Goal: Task Accomplishment & Management: Manage account settings

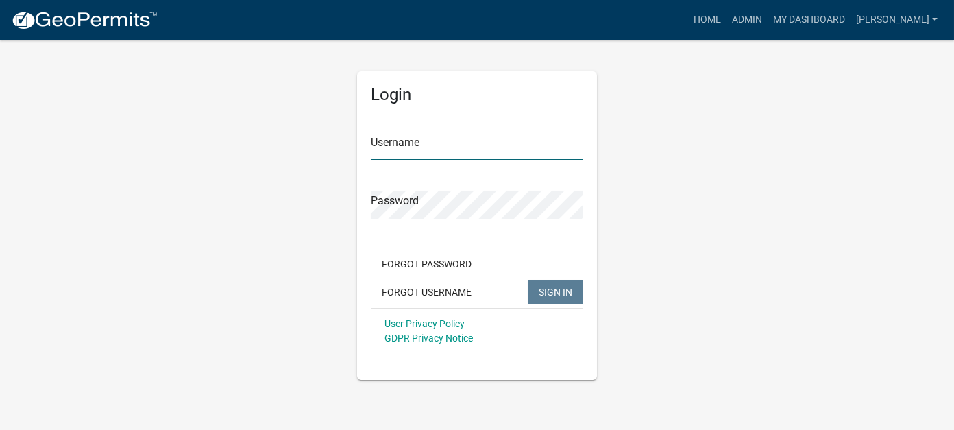
type input "[PERSON_NAME]"
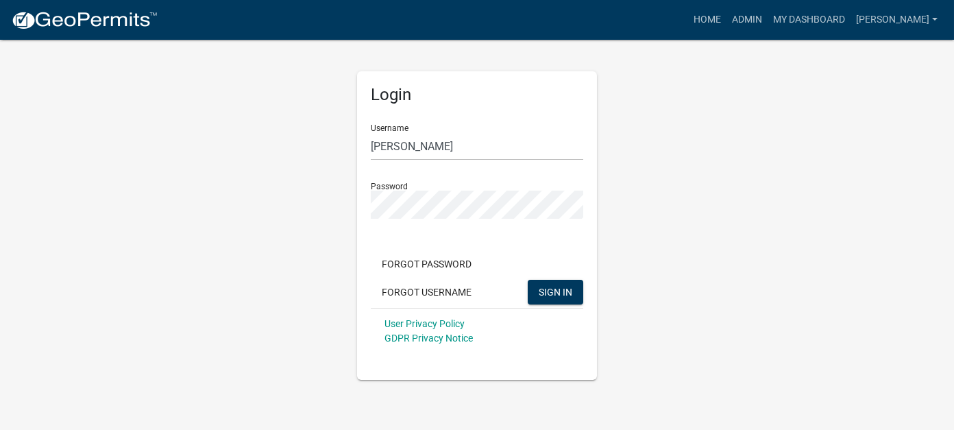
click at [550, 306] on div "Forgot Password Forgot Username SIGN IN" at bounding box center [477, 280] width 213 height 56
click at [550, 295] on span "SIGN IN" at bounding box center [556, 291] width 34 height 11
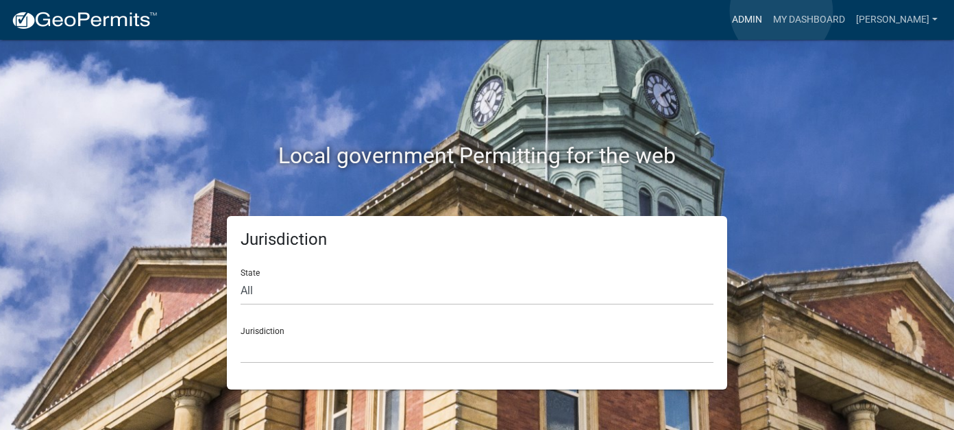
click at [768, 11] on link "Admin" at bounding box center [747, 20] width 41 height 26
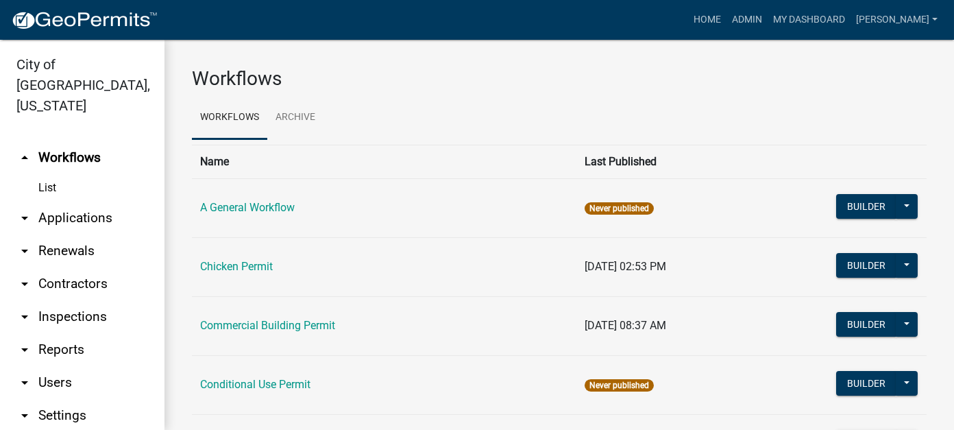
click at [81, 300] on link "arrow_drop_down Inspections" at bounding box center [82, 316] width 165 height 33
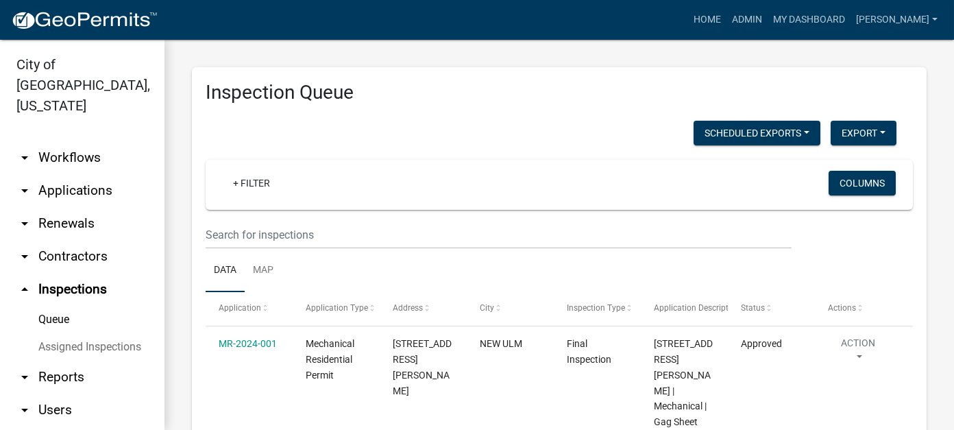
click at [69, 141] on link "arrow_drop_down Workflows" at bounding box center [82, 157] width 165 height 33
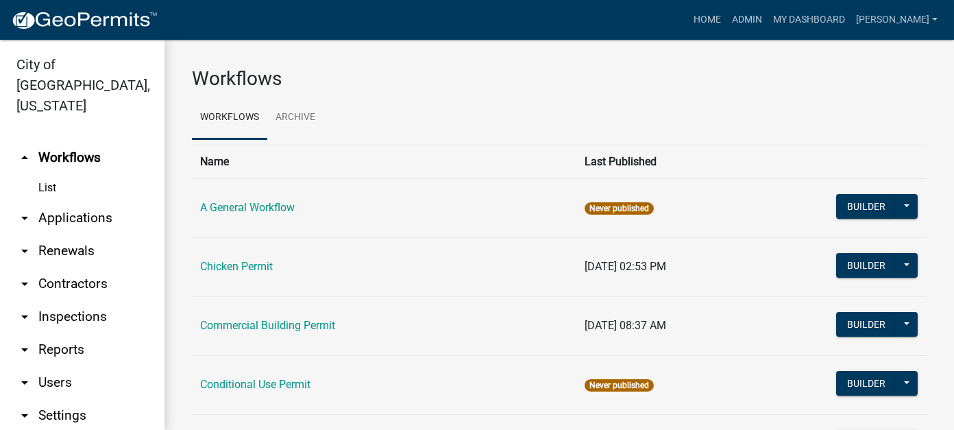
click at [75, 202] on link "arrow_drop_down Applications" at bounding box center [82, 218] width 165 height 33
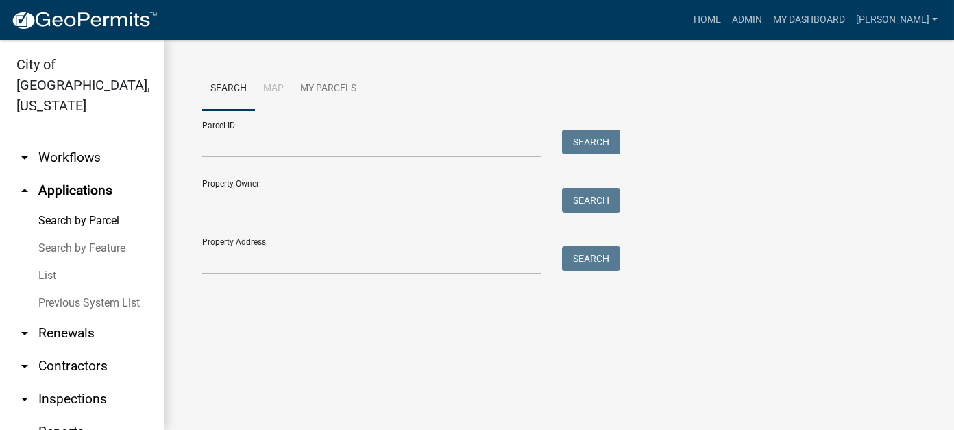
click at [38, 262] on link "List" at bounding box center [82, 275] width 165 height 27
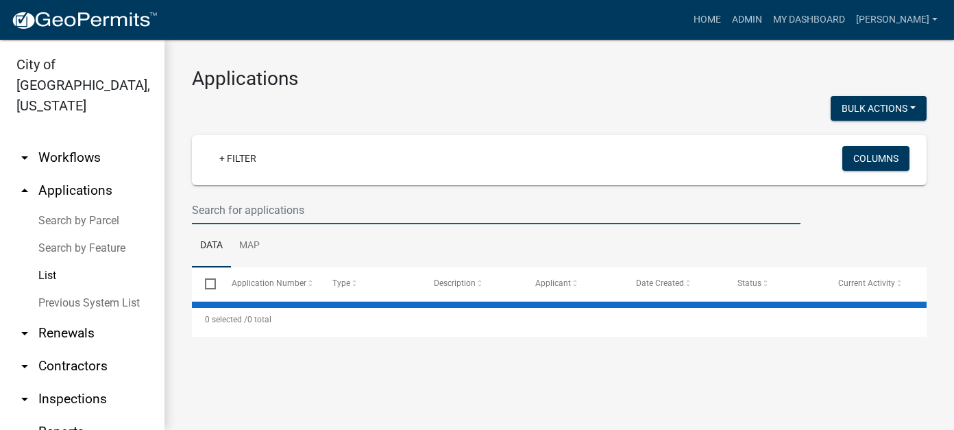
click at [244, 209] on input "text" at bounding box center [496, 210] width 609 height 28
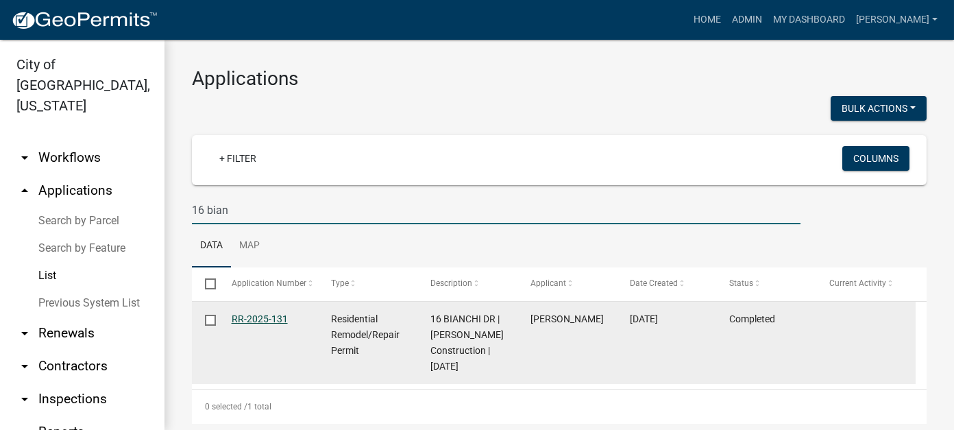
type input "16 bian"
click at [254, 317] on link "RR-2025-131" at bounding box center [260, 318] width 56 height 11
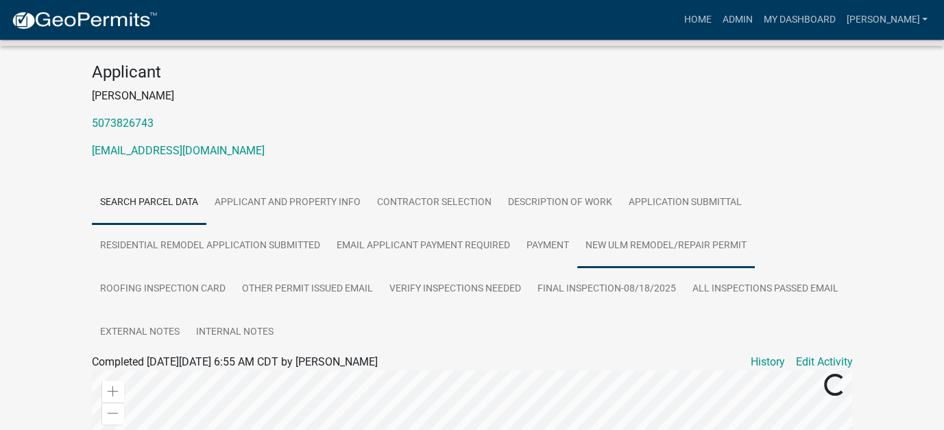
scroll to position [137, 0]
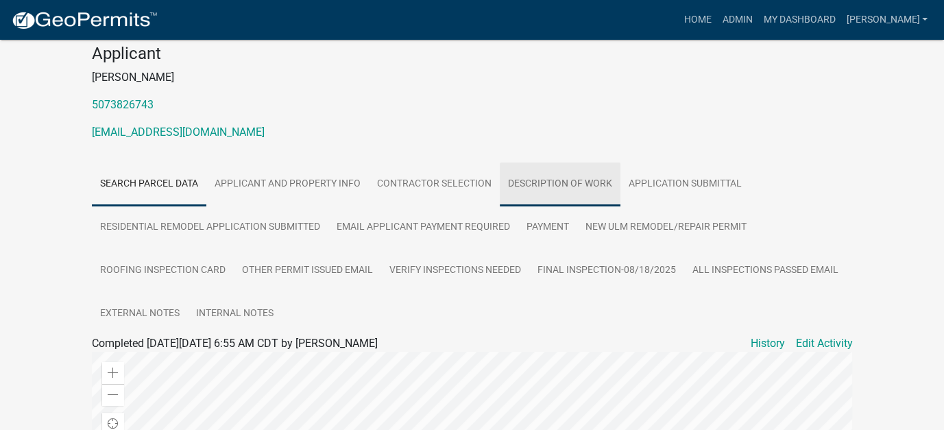
click at [583, 186] on link "Description of Work" at bounding box center [560, 184] width 121 height 44
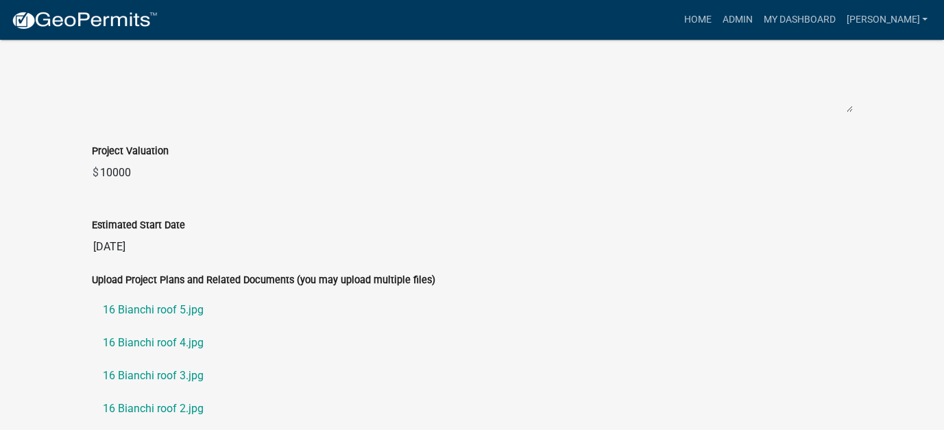
scroll to position [891, 0]
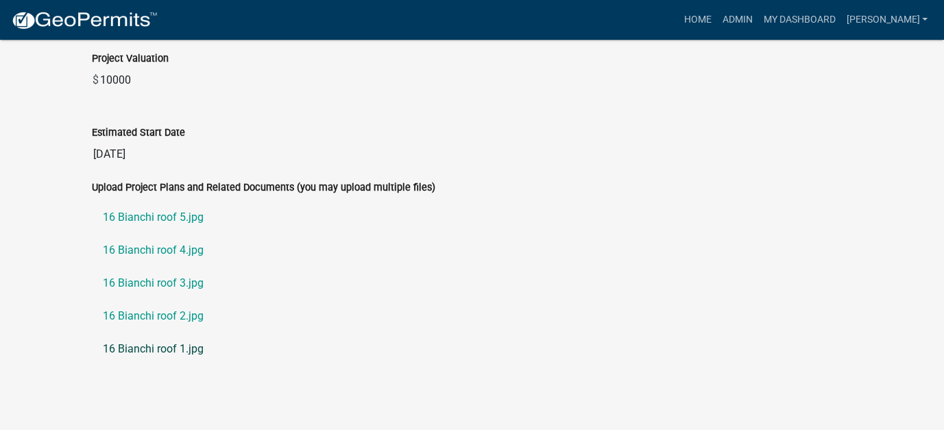
click at [182, 342] on link "16 Bianchi roof 1.jpg" at bounding box center [472, 348] width 761 height 33
click at [162, 308] on link "16 Bianchi roof 2.jpg" at bounding box center [472, 316] width 761 height 33
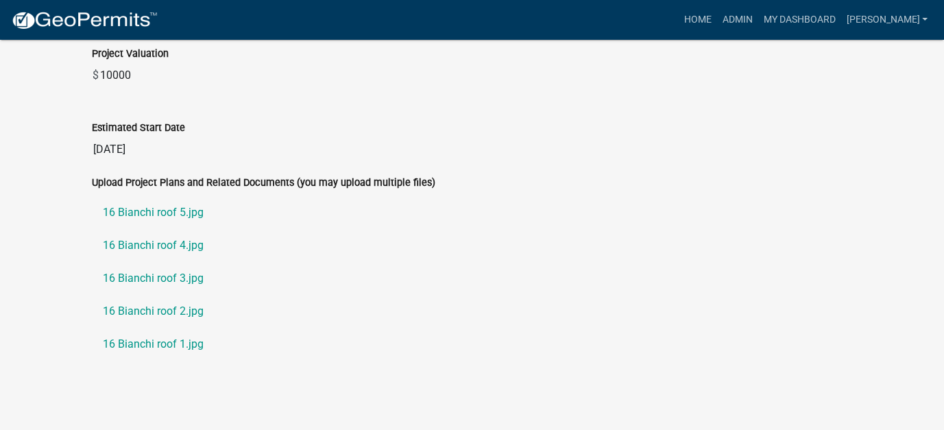
scroll to position [898, 0]
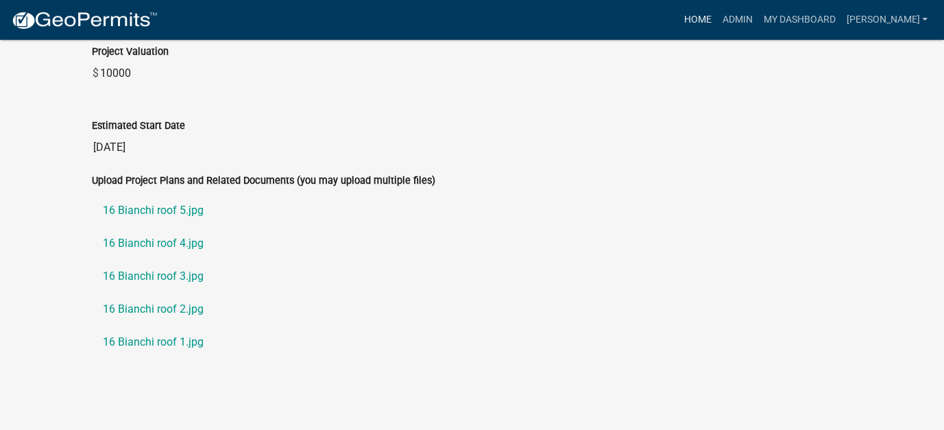
click at [716, 19] on link "Home" at bounding box center [697, 20] width 38 height 26
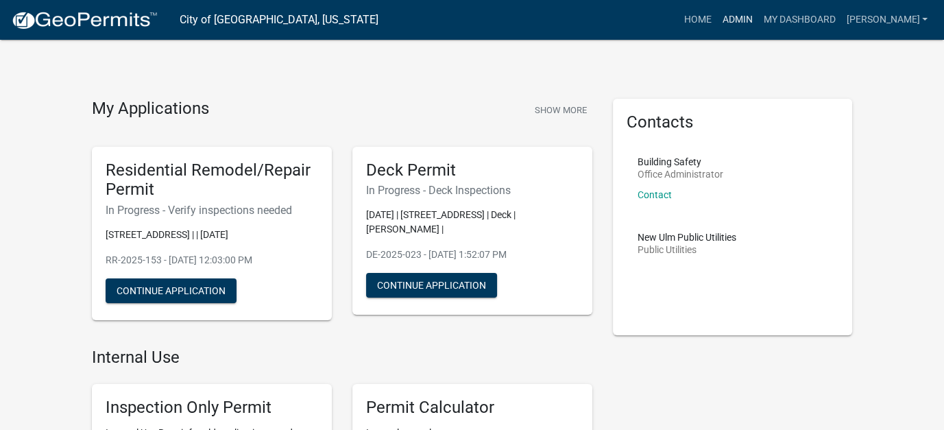
click at [757, 19] on link "Admin" at bounding box center [736, 20] width 41 height 26
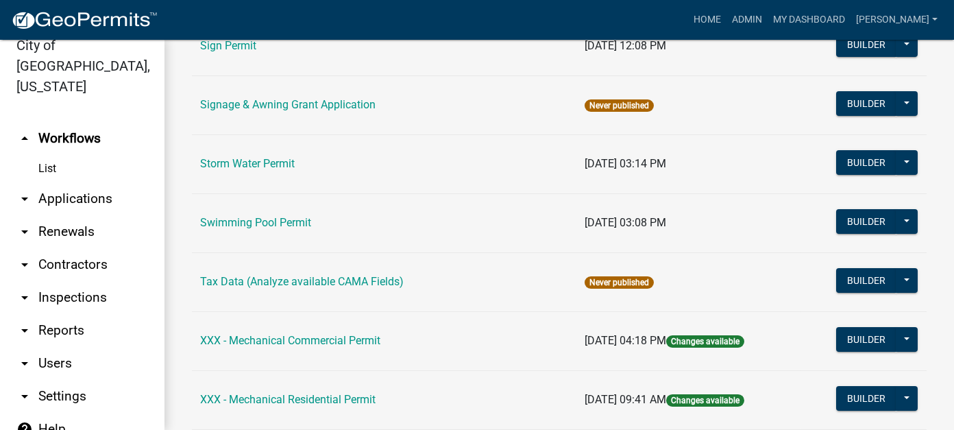
scroll to position [1234, 0]
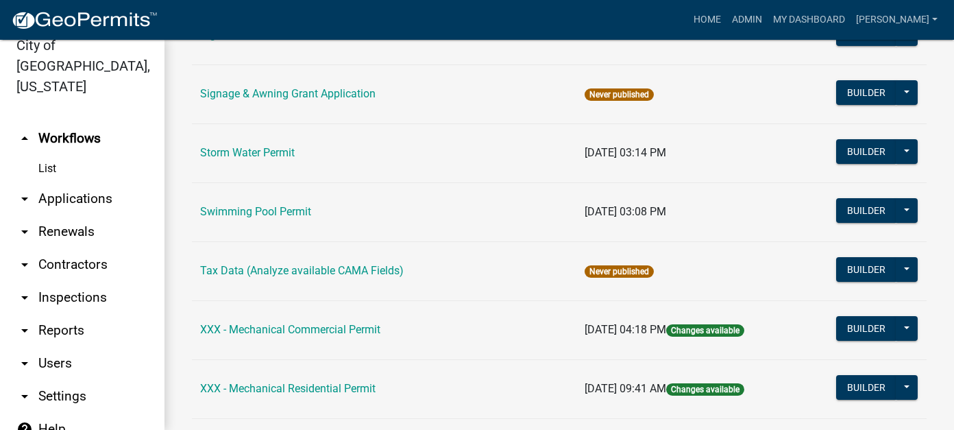
click at [58, 182] on link "arrow_drop_down Applications" at bounding box center [82, 198] width 165 height 33
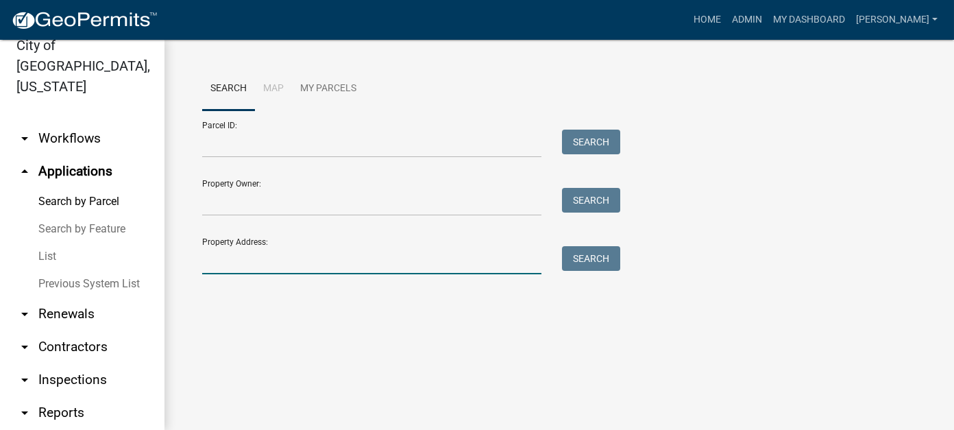
click at [211, 270] on input "Property Address:" at bounding box center [371, 260] width 339 height 28
type input "627"
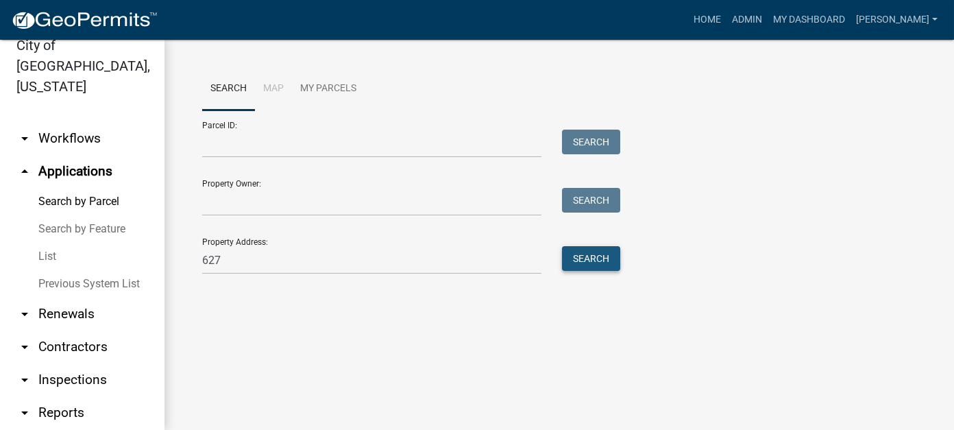
click at [598, 256] on button "Search" at bounding box center [591, 258] width 58 height 25
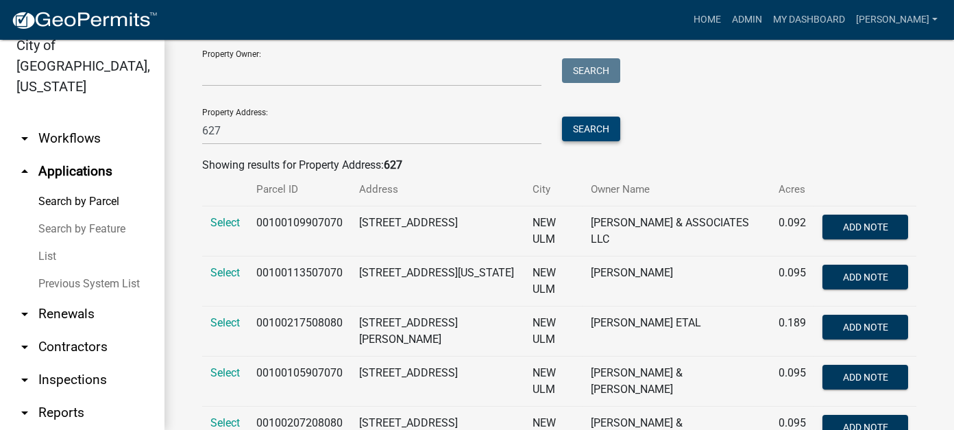
scroll to position [137, 0]
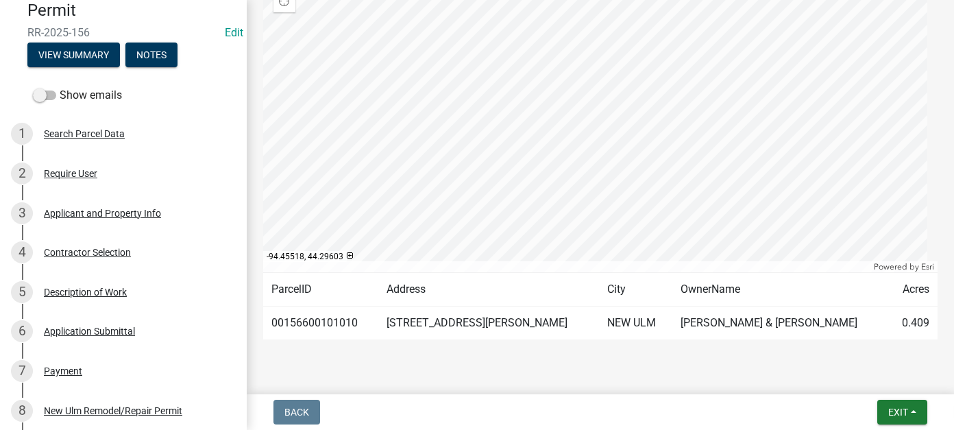
scroll to position [351, 0]
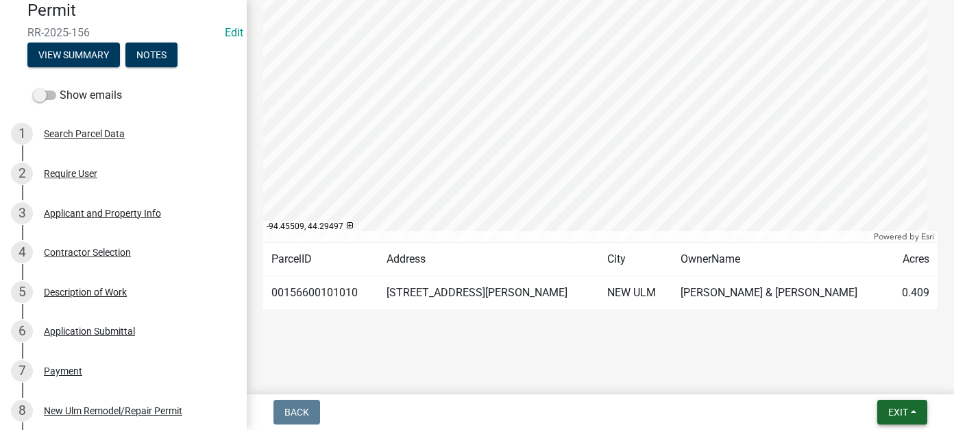
click at [906, 409] on span "Exit" at bounding box center [898, 412] width 20 height 11
click at [895, 389] on button "Save & Exit" at bounding box center [873, 376] width 110 height 33
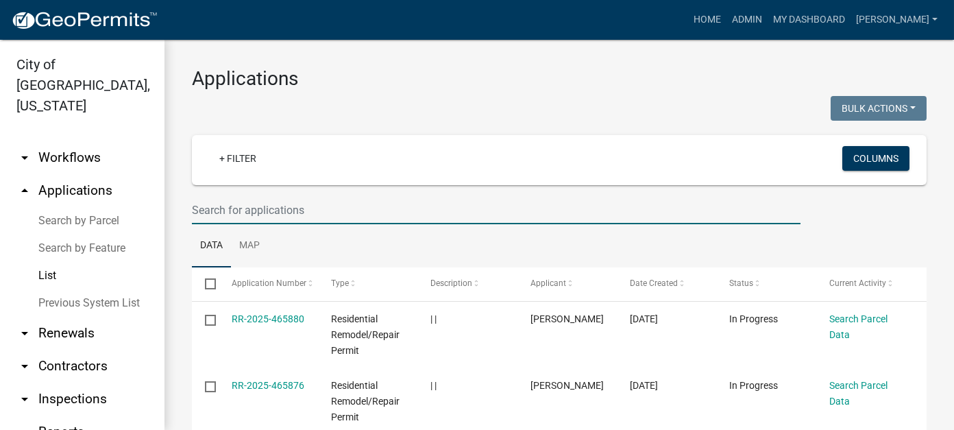
click at [240, 213] on input "text" at bounding box center [496, 210] width 609 height 28
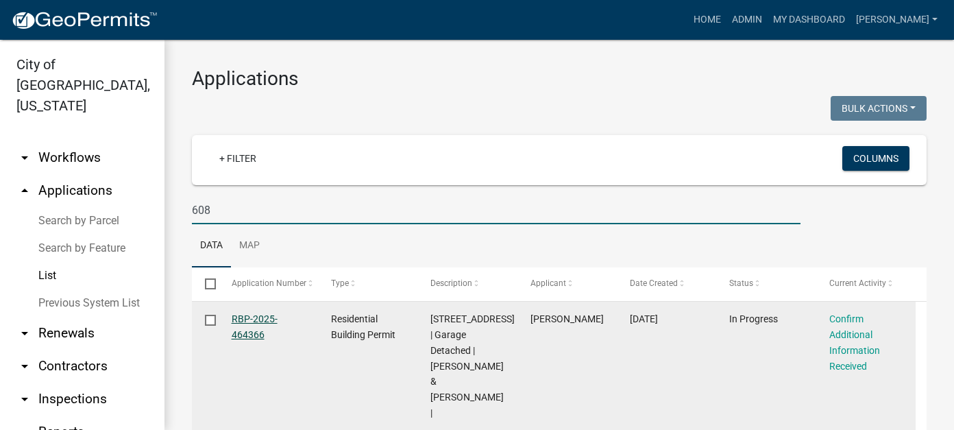
type input "608"
click at [258, 321] on link "RBP-2025-464366" at bounding box center [255, 326] width 46 height 27
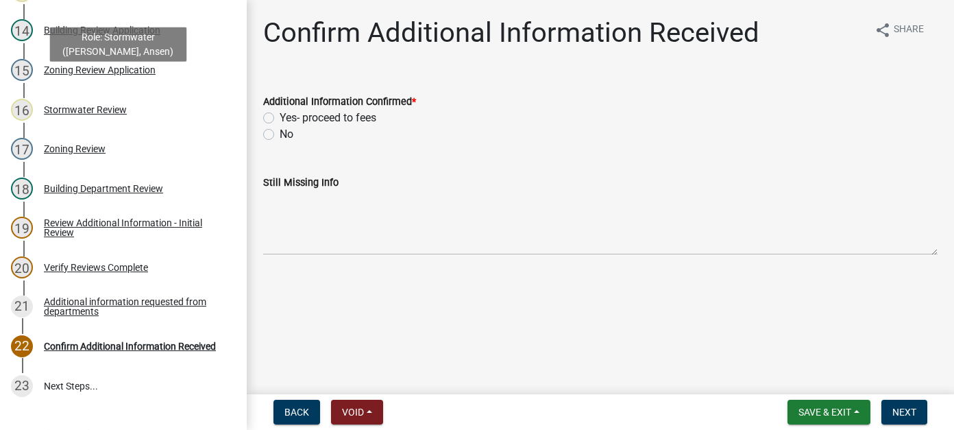
scroll to position [685, 0]
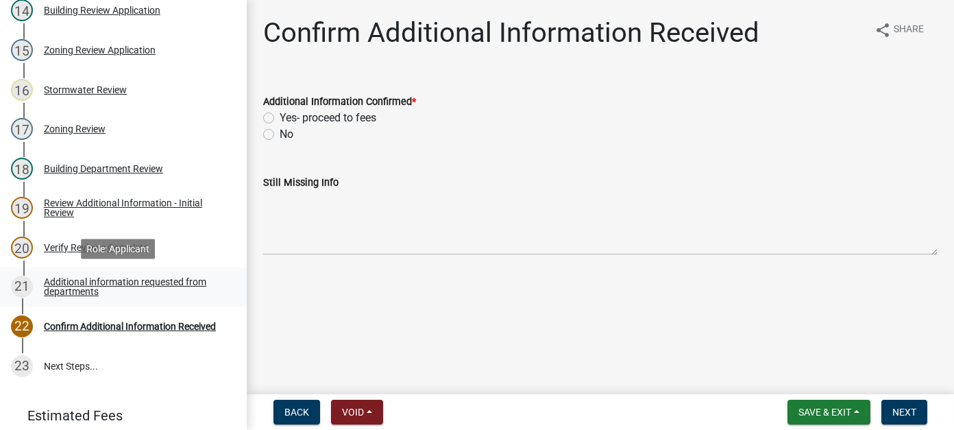
click at [88, 284] on div "Additional information requested from departments" at bounding box center [134, 286] width 181 height 19
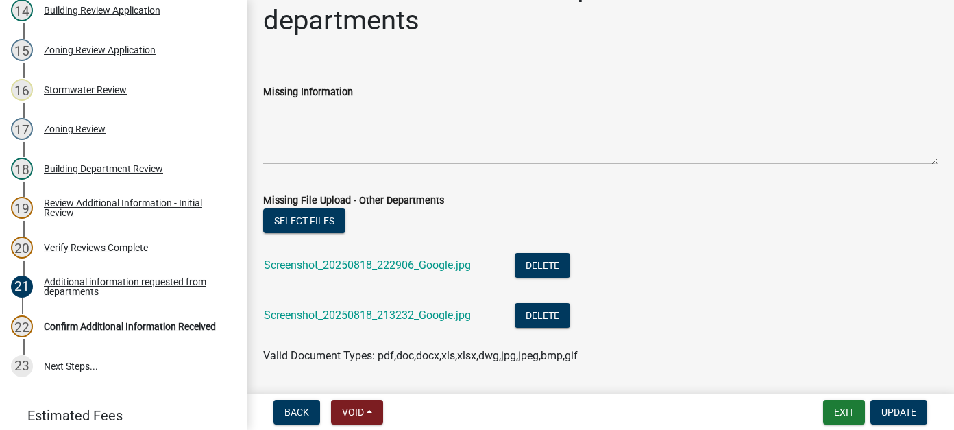
scroll to position [69, 0]
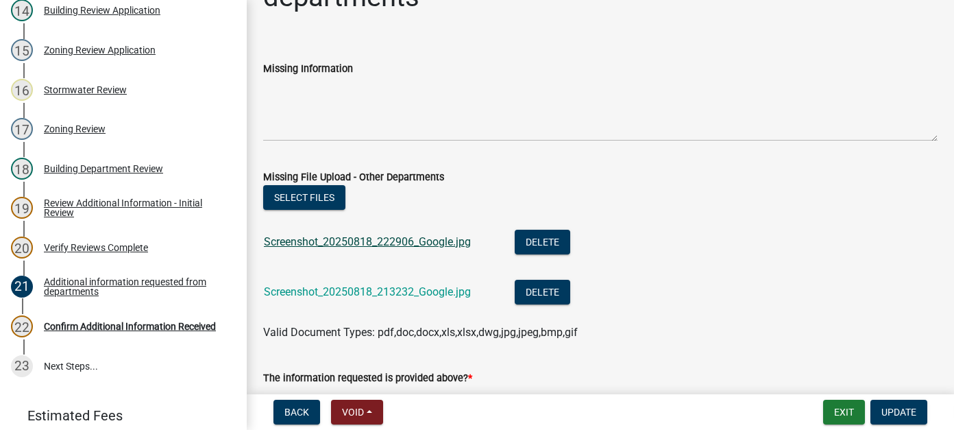
click at [418, 240] on link "Screenshot_20250818_222906_Google.jpg" at bounding box center [367, 241] width 207 height 13
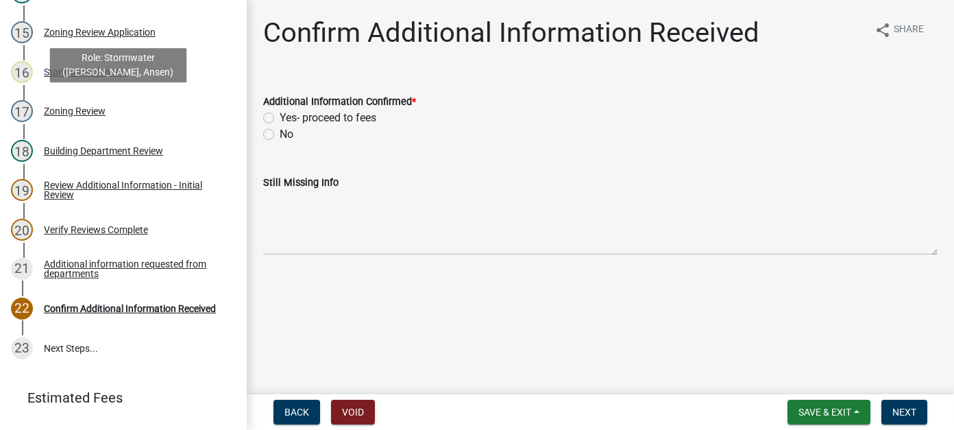
scroll to position [737, 0]
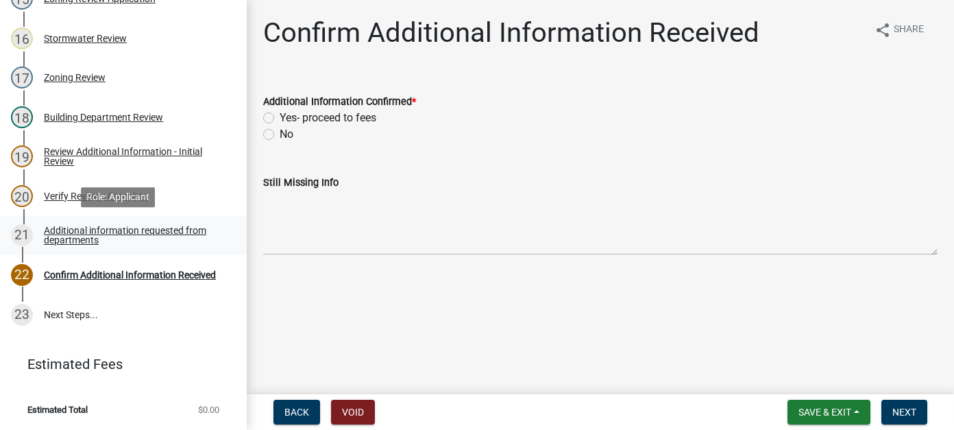
click at [108, 232] on div "Additional information requested from departments" at bounding box center [134, 235] width 181 height 19
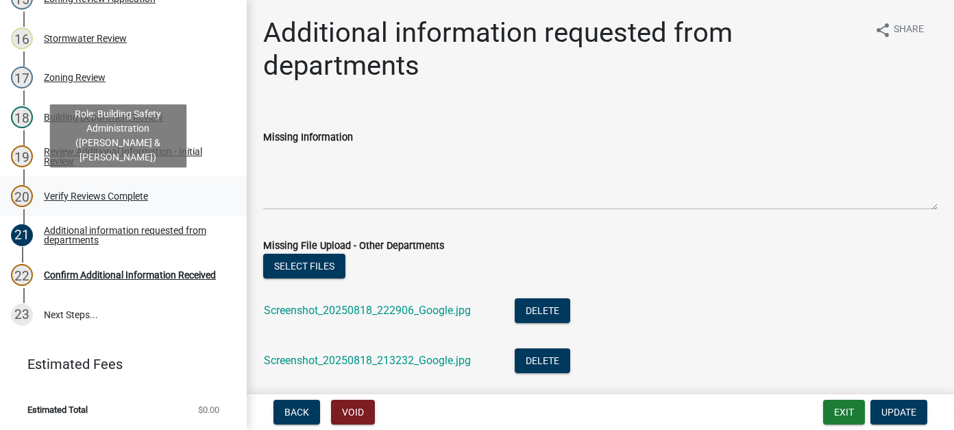
click at [69, 195] on div "Verify Reviews Complete" at bounding box center [96, 196] width 104 height 10
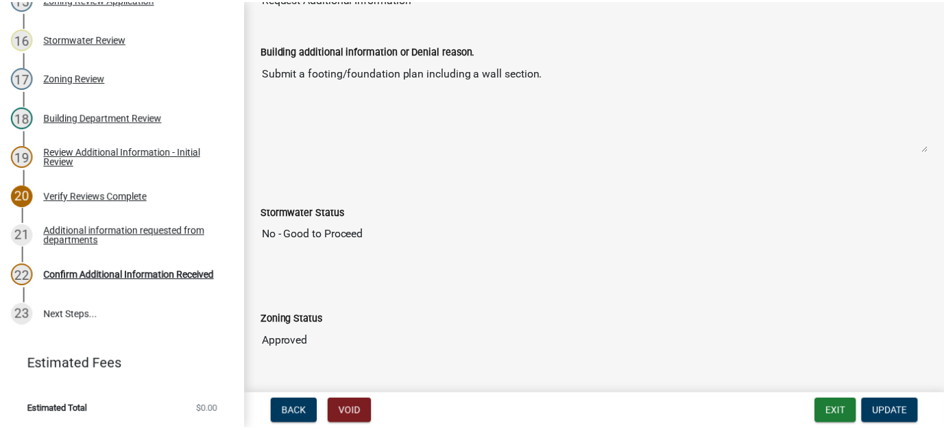
scroll to position [0, 0]
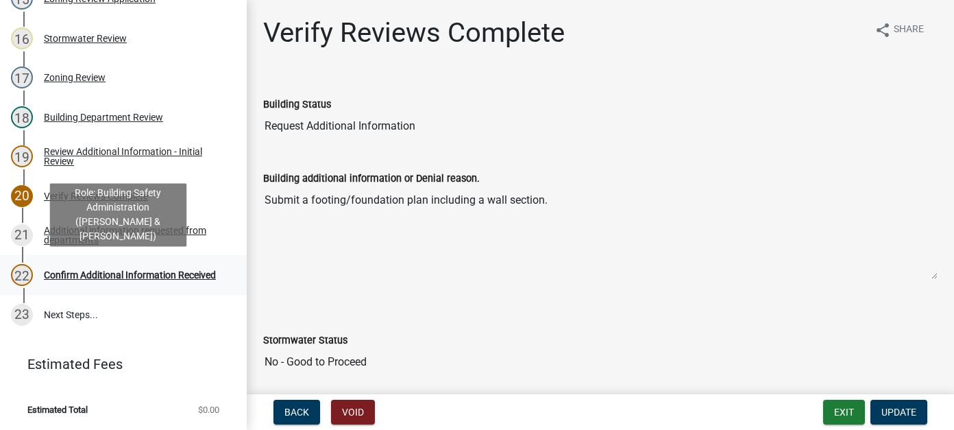
click at [112, 270] on div "Confirm Additional Information Received" at bounding box center [130, 275] width 172 height 10
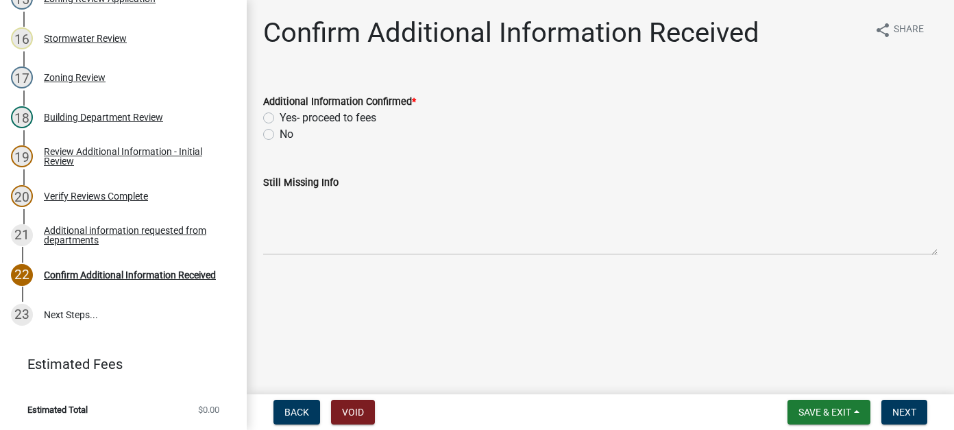
click at [280, 121] on label "Yes- proceed to fees" at bounding box center [328, 118] width 97 height 16
click at [280, 119] on input "Yes- proceed to fees" at bounding box center [284, 114] width 9 height 9
radio input "true"
click at [280, 117] on label "Yes- proceed to fees" at bounding box center [328, 118] width 97 height 16
click at [280, 117] on input "Yes- proceed to fees" at bounding box center [284, 114] width 9 height 9
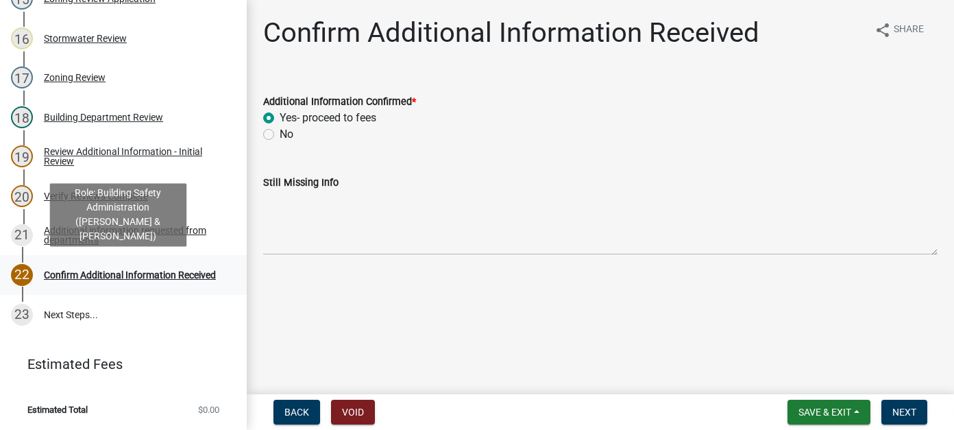
click at [145, 270] on div "Confirm Additional Information Received" at bounding box center [130, 275] width 172 height 10
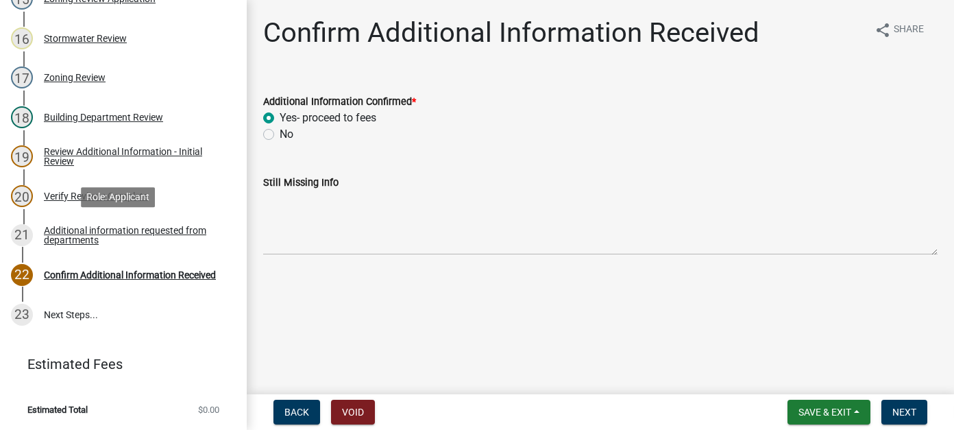
click at [77, 232] on div "Additional information requested from departments" at bounding box center [134, 235] width 181 height 19
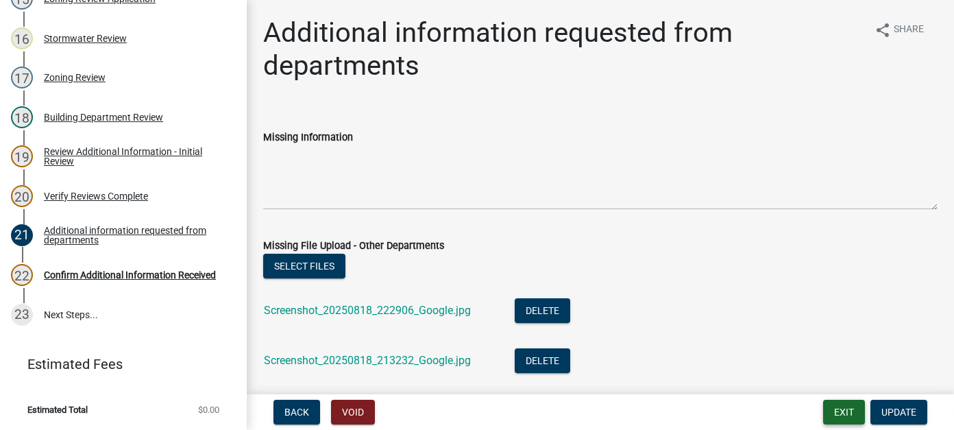
click at [835, 415] on button "Exit" at bounding box center [844, 412] width 42 height 25
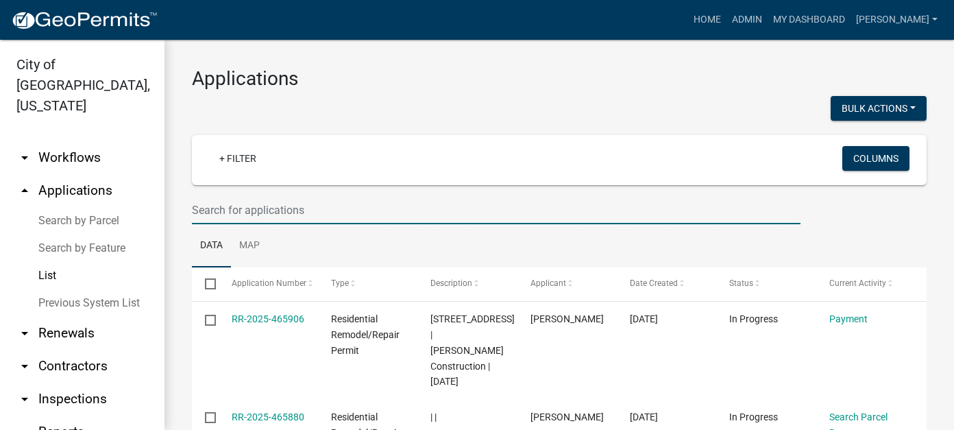
click at [328, 213] on input "text" at bounding box center [496, 210] width 609 height 28
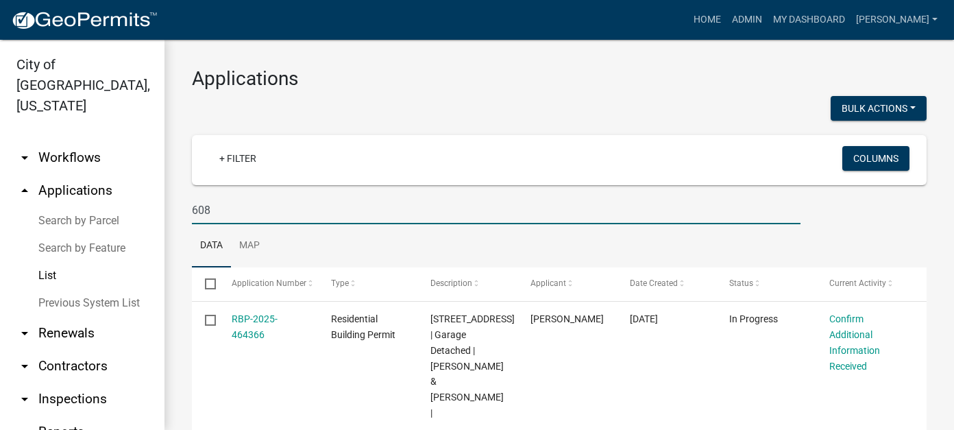
drag, startPoint x: 274, startPoint y: 209, endPoint x: 115, endPoint y: 201, distance: 158.6
click at [115, 201] on div "City of New Ulm, Minnesota arrow_drop_down Workflows List arrow_drop_up Applica…" at bounding box center [477, 235] width 954 height 390
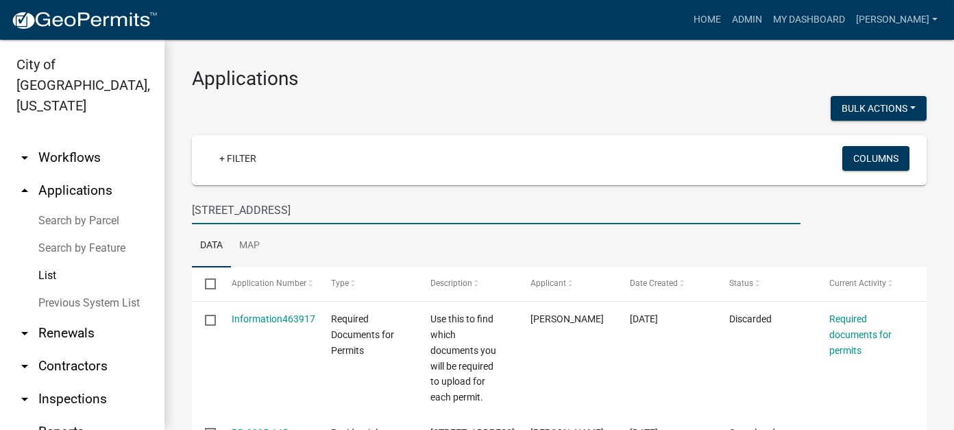
type input "917 broadway"
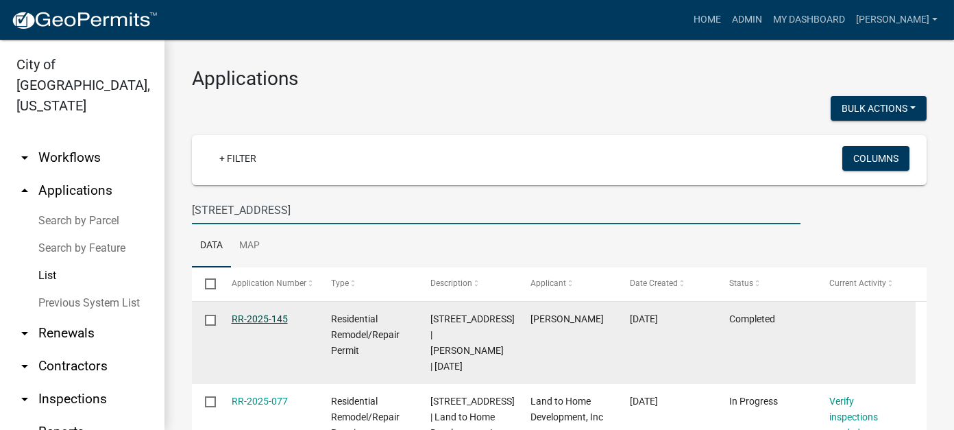
click at [274, 321] on link "RR-2025-145" at bounding box center [260, 318] width 56 height 11
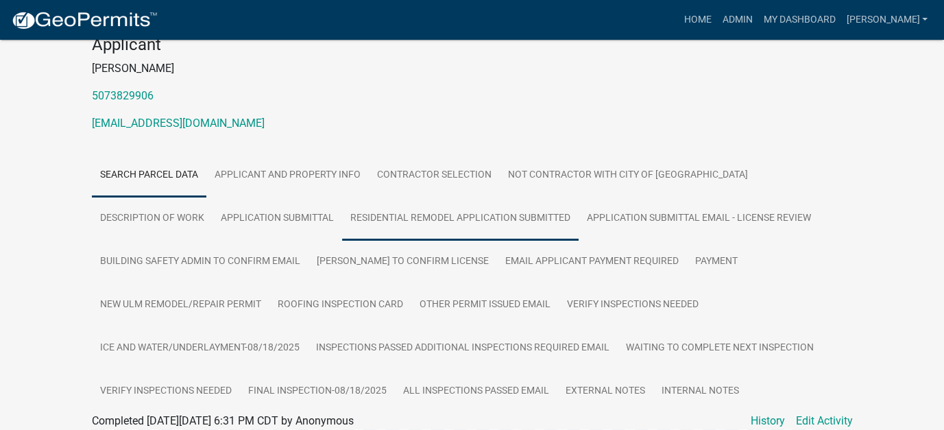
scroll to position [343, 0]
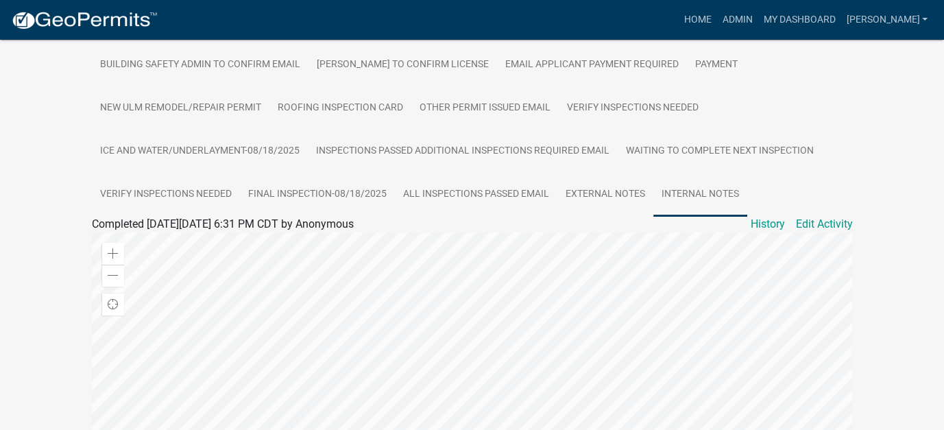
click at [680, 195] on link "Internal Notes" at bounding box center [700, 195] width 94 height 44
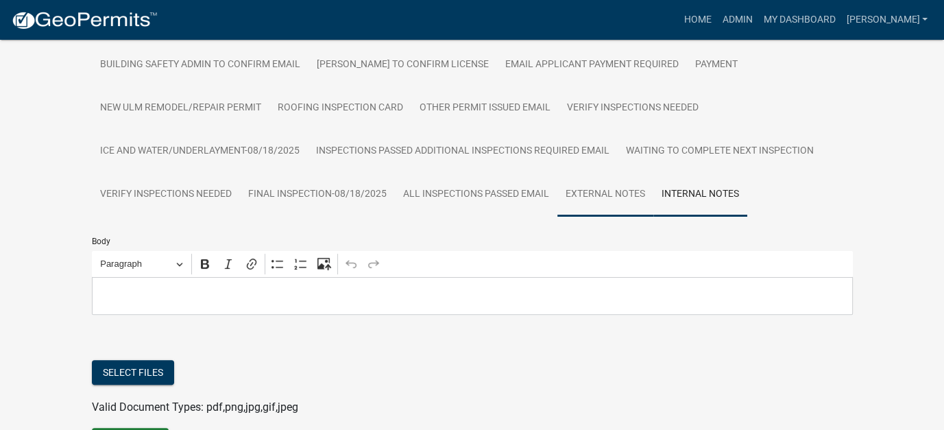
click at [613, 196] on link "External Notes" at bounding box center [605, 195] width 96 height 44
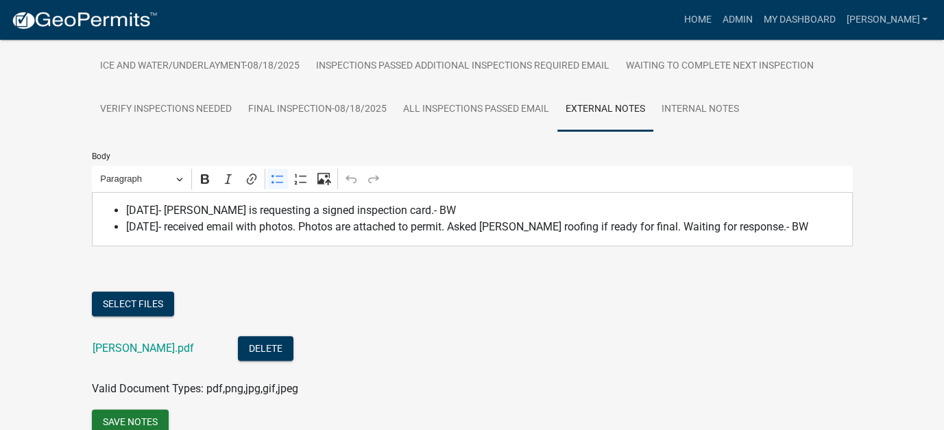
scroll to position [492, 0]
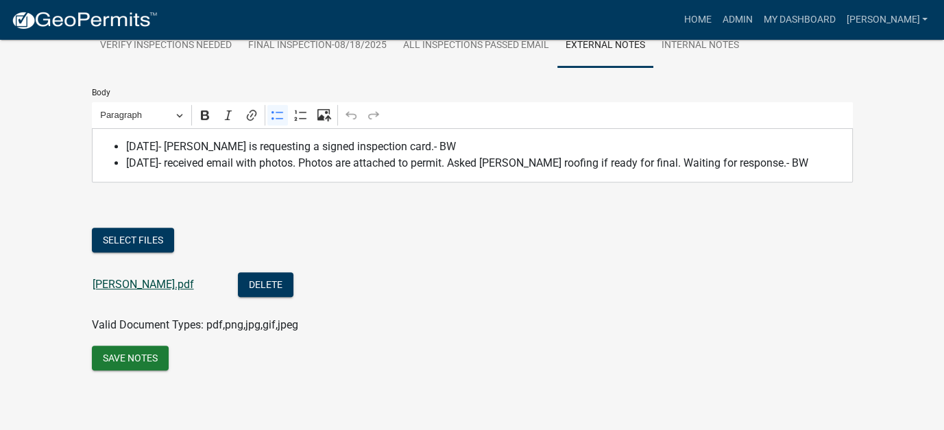
click at [156, 286] on link "Kelly_Roofing_card.pdf" at bounding box center [143, 284] width 101 height 13
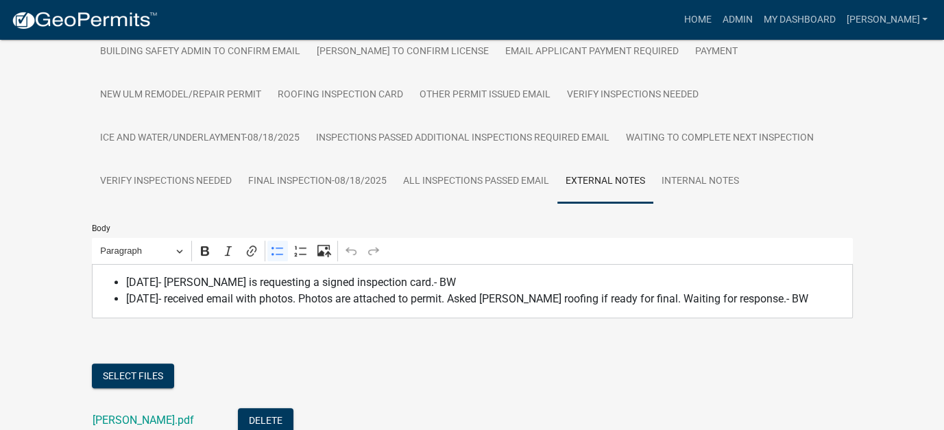
scroll to position [354, 0]
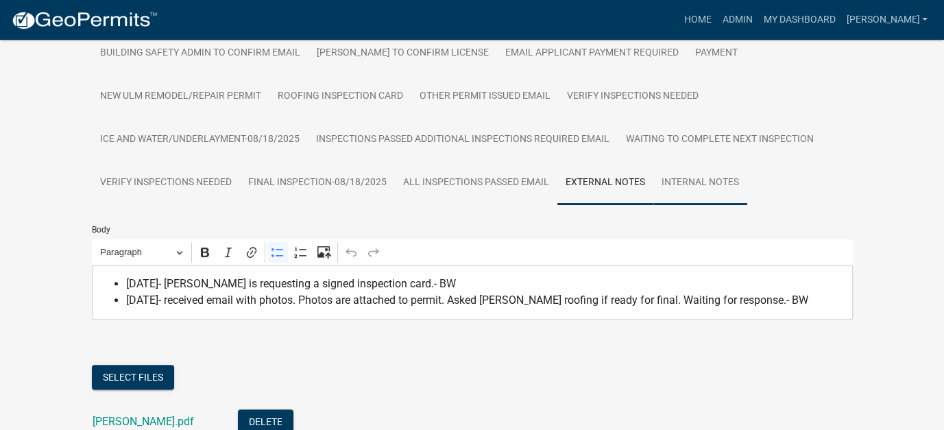
click at [695, 182] on link "Internal Notes" at bounding box center [700, 183] width 94 height 44
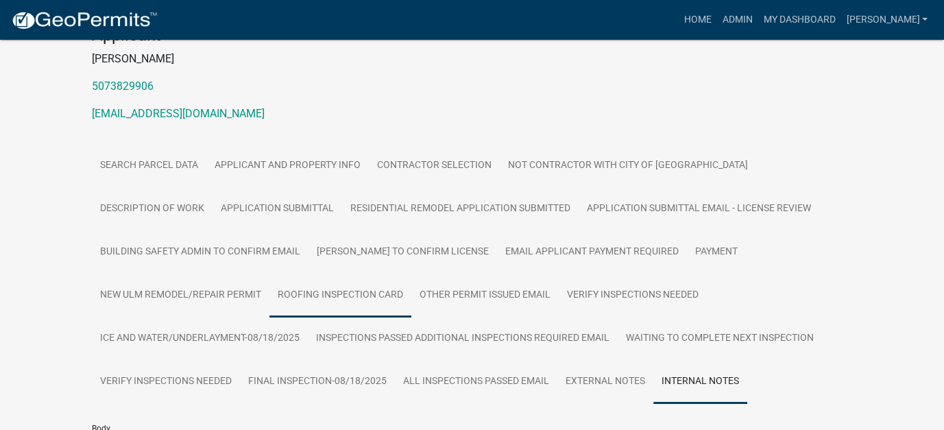
scroll to position [149, 0]
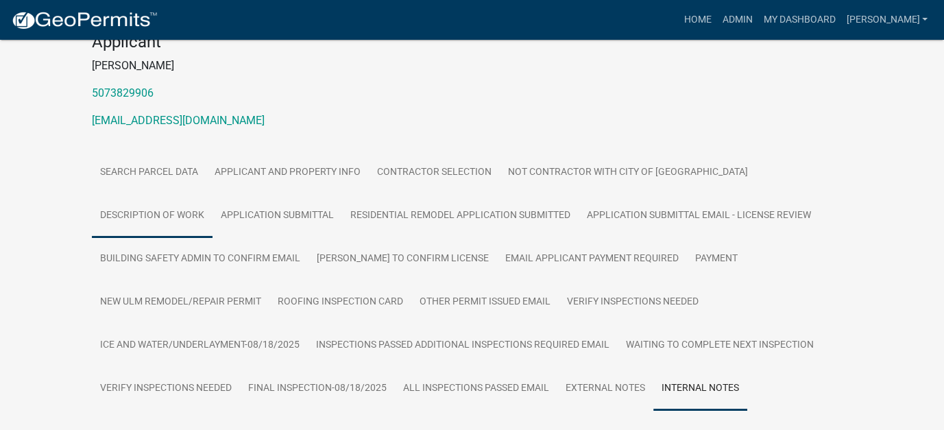
click at [213, 194] on link "Description of Work" at bounding box center [152, 216] width 121 height 44
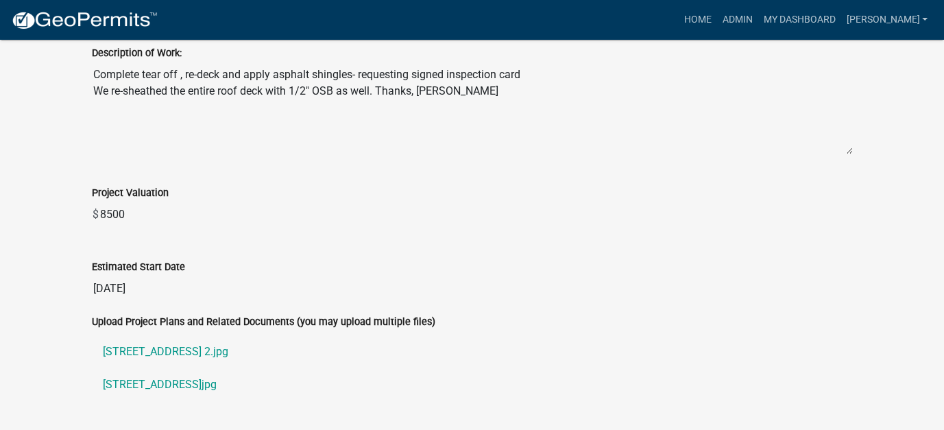
scroll to position [611, 0]
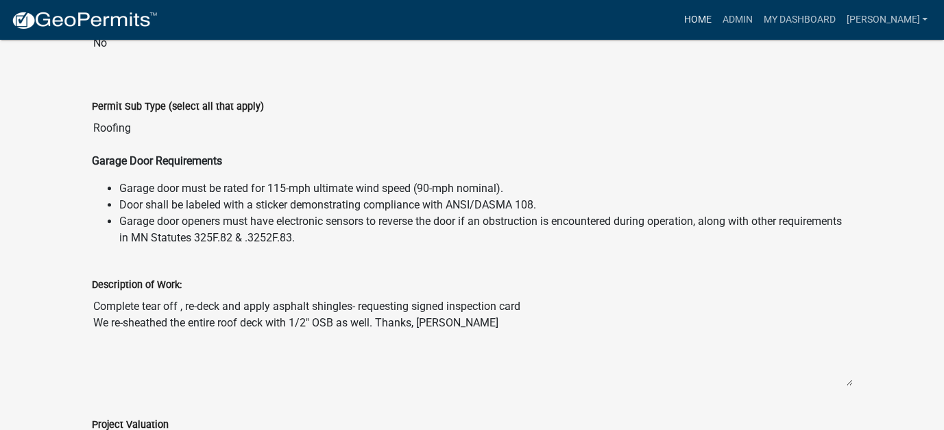
click at [716, 21] on link "Home" at bounding box center [697, 20] width 38 height 26
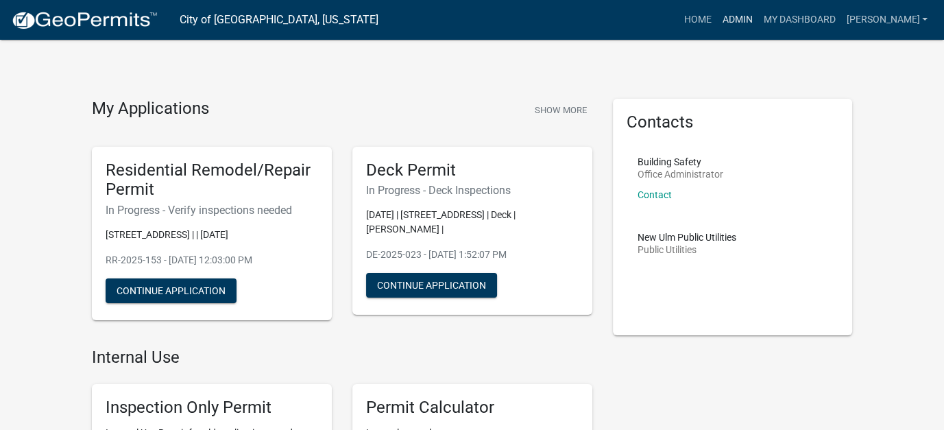
click at [757, 24] on link "Admin" at bounding box center [736, 20] width 41 height 26
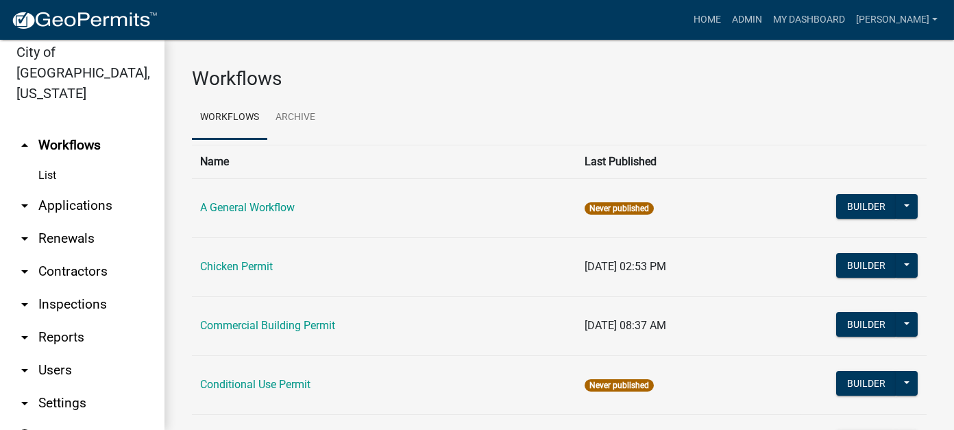
scroll to position [19, 0]
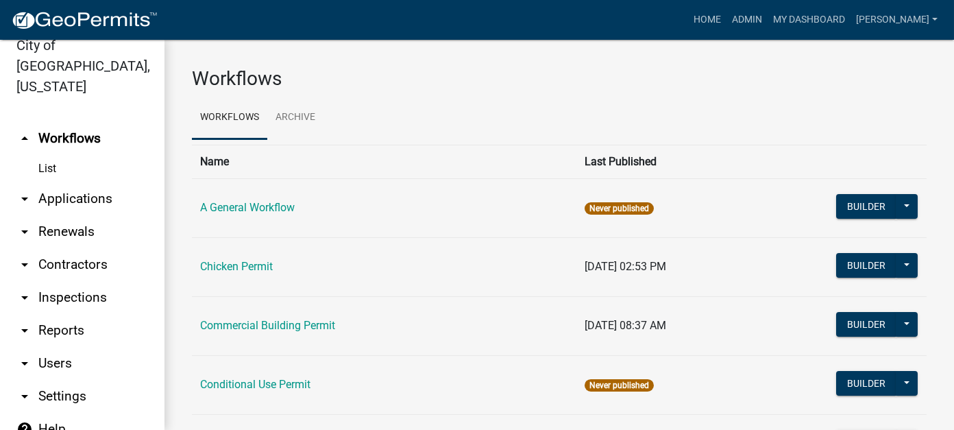
click at [83, 182] on link "arrow_drop_down Applications" at bounding box center [82, 198] width 165 height 33
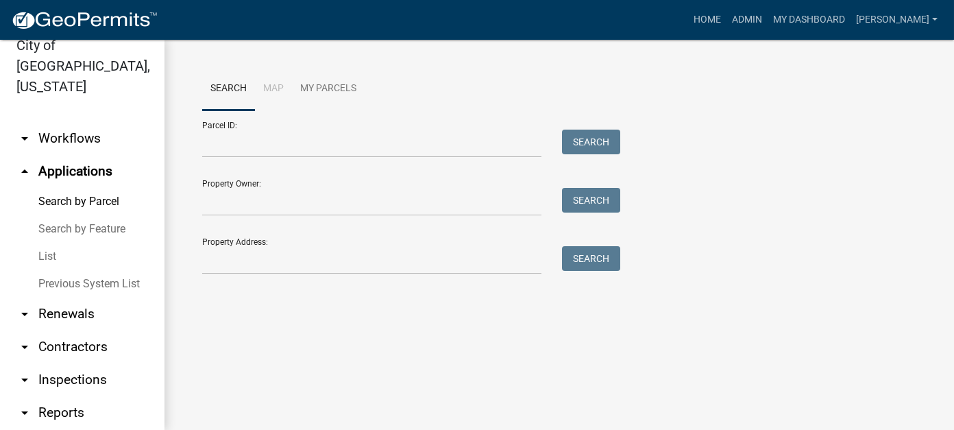
click at [62, 243] on link "List" at bounding box center [82, 256] width 165 height 27
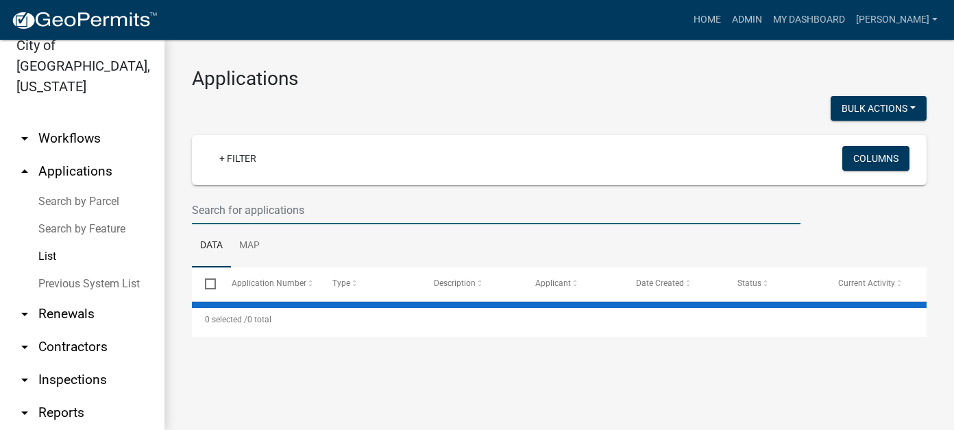
click at [278, 202] on input "text" at bounding box center [496, 210] width 609 height 28
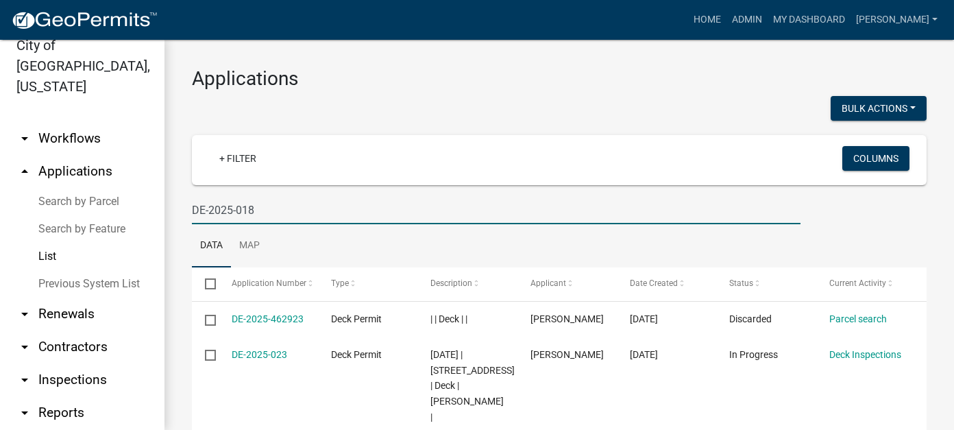
type input "DE-2025-018"
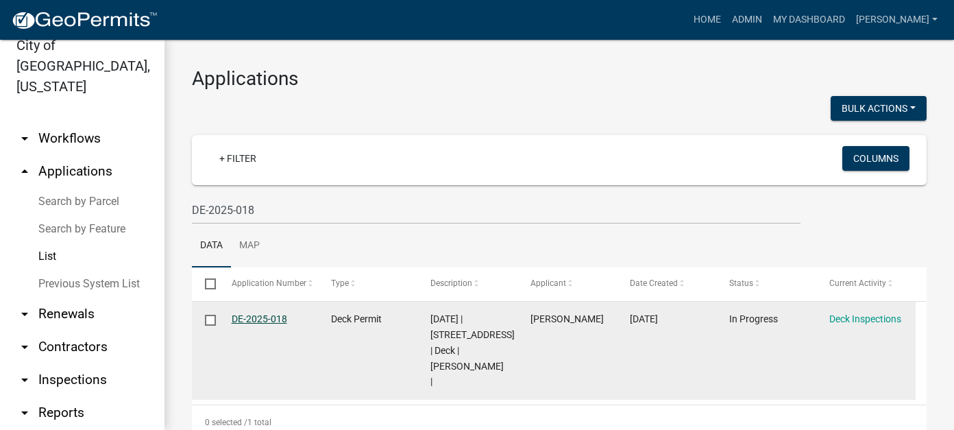
click at [270, 319] on link "DE-2025-018" at bounding box center [260, 318] width 56 height 11
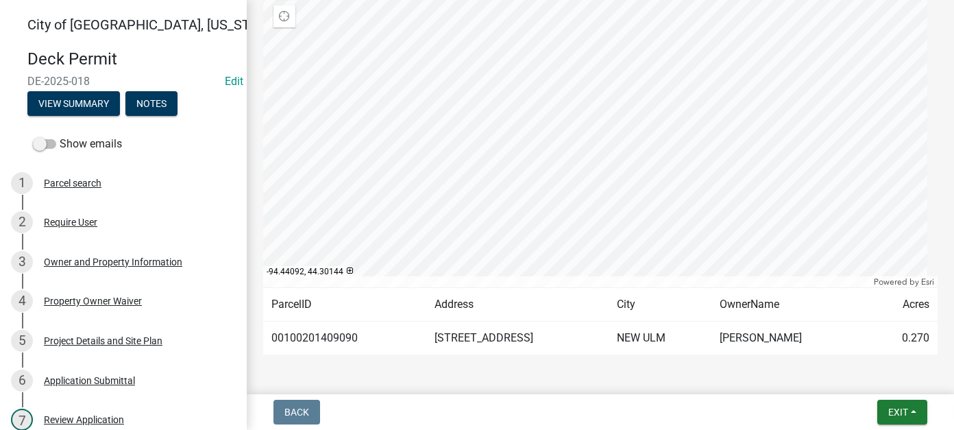
scroll to position [394, 0]
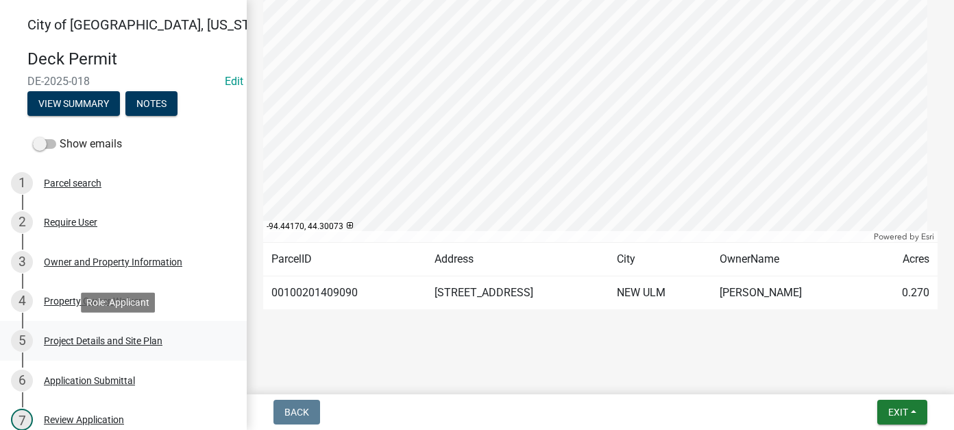
click at [100, 341] on div "Project Details and Site Plan" at bounding box center [103, 341] width 119 height 10
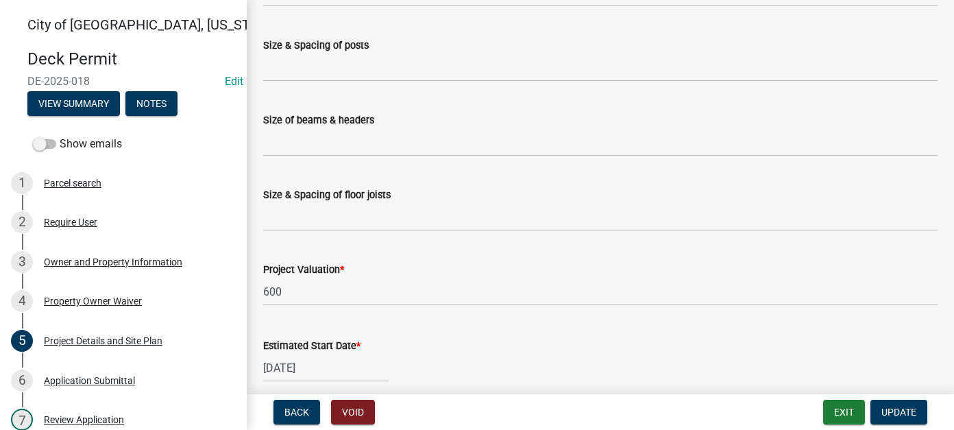
scroll to position [1097, 0]
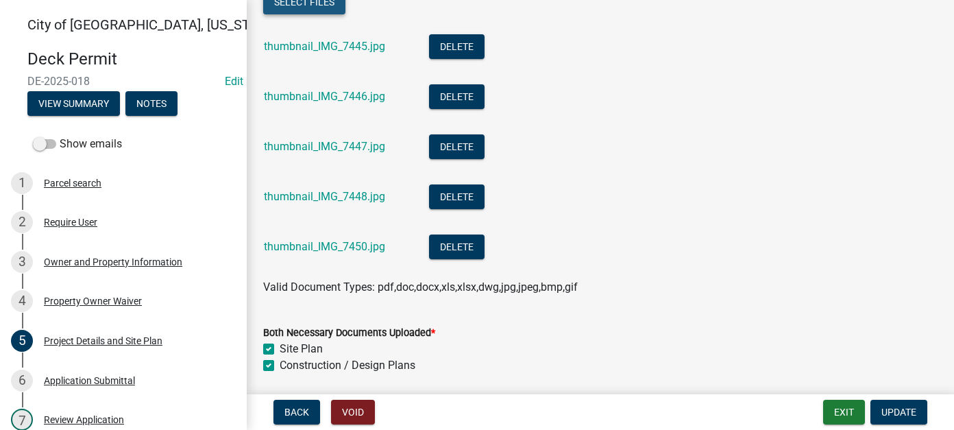
click at [316, 7] on button "Select files" at bounding box center [304, 2] width 82 height 25
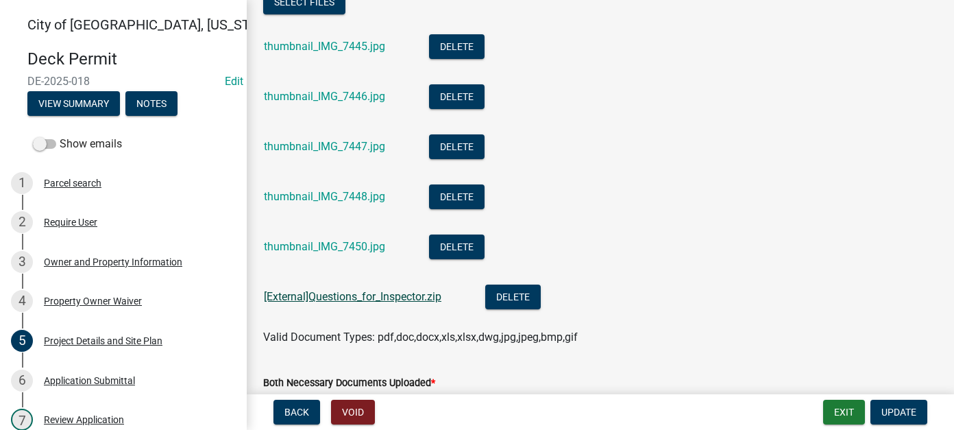
click at [373, 295] on aQuestions_for_Inspector_2ddeef94-2bde-4113-aeb9-59cd96d79b52 "[External]Questions_for_Inspector.zip" at bounding box center [353, 296] width 178 height 13
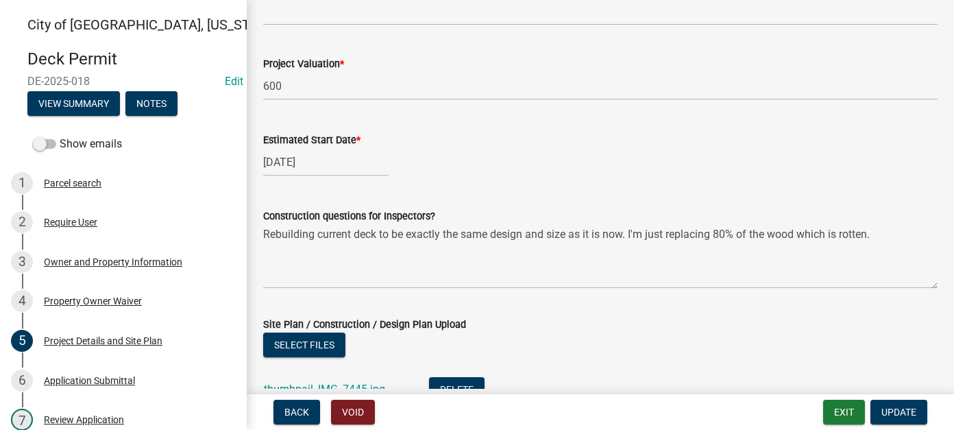
scroll to position [685, 0]
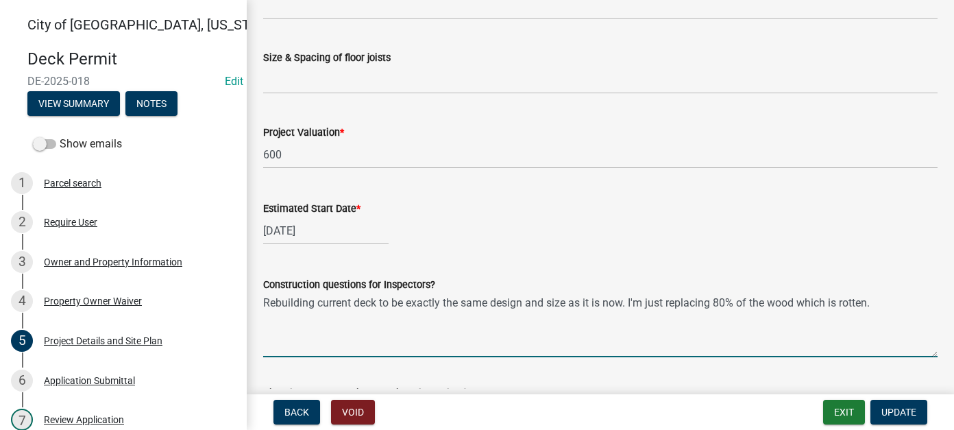
click at [887, 301] on textarea "Rebuilding current deck to be exactly the same design and size as it is now. I'…" at bounding box center [600, 325] width 675 height 64
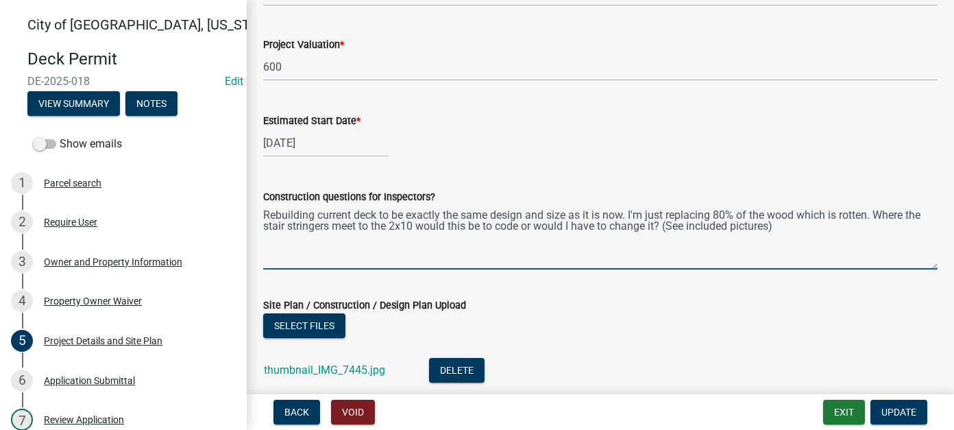
scroll to position [754, 0]
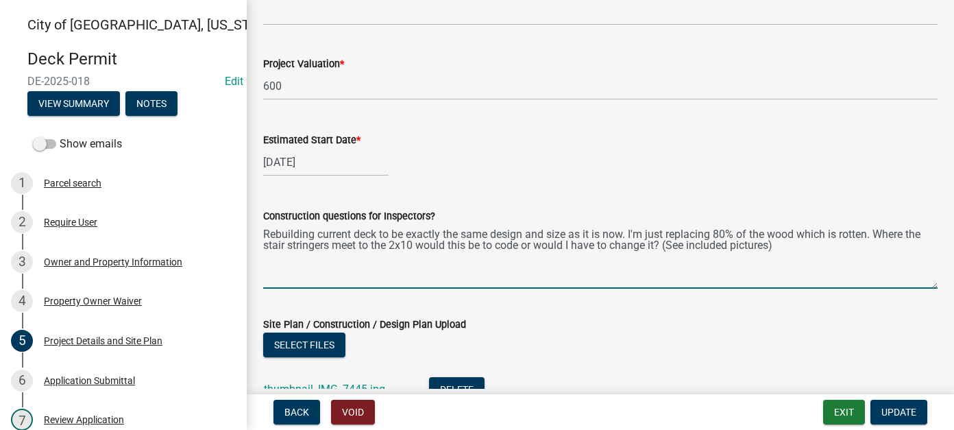
drag, startPoint x: 773, startPoint y: 247, endPoint x: 789, endPoint y: 244, distance: 16.0
click at [773, 247] on textarea "Rebuilding current deck to be exactly the same design and size as it is now. I'…" at bounding box center [600, 256] width 675 height 64
click at [730, 243] on textarea "Rebuilding current deck to be exactly the same design and size as it is now. I'…" at bounding box center [600, 256] width 675 height 64
click at [773, 245] on textarea "Rebuilding current deck to be exactly the same design and size as it is now. I'…" at bounding box center [600, 256] width 675 height 64
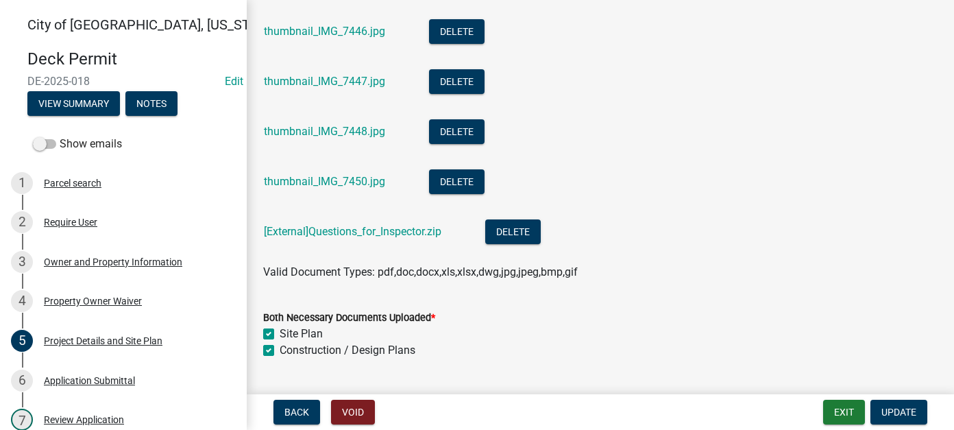
scroll to position [1196, 0]
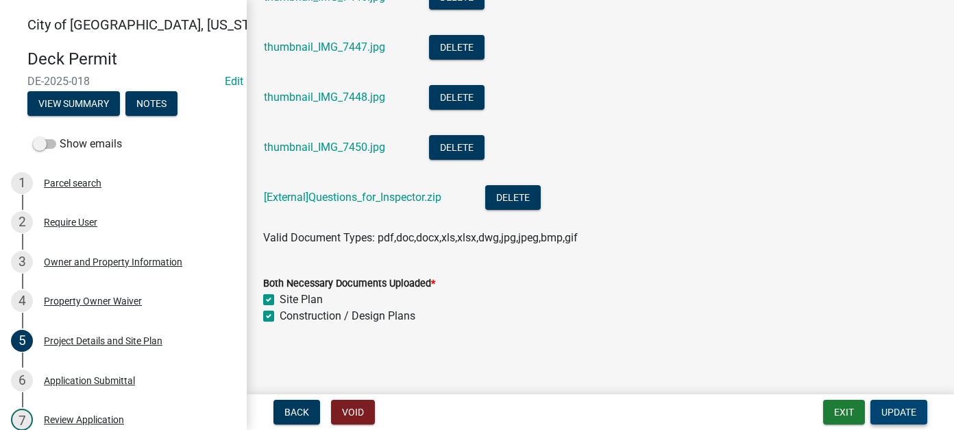
type textarea "Rebuilding current deck to be exactly the same design and size as it is now. I'…"
click at [889, 414] on span "Update" at bounding box center [899, 412] width 35 height 11
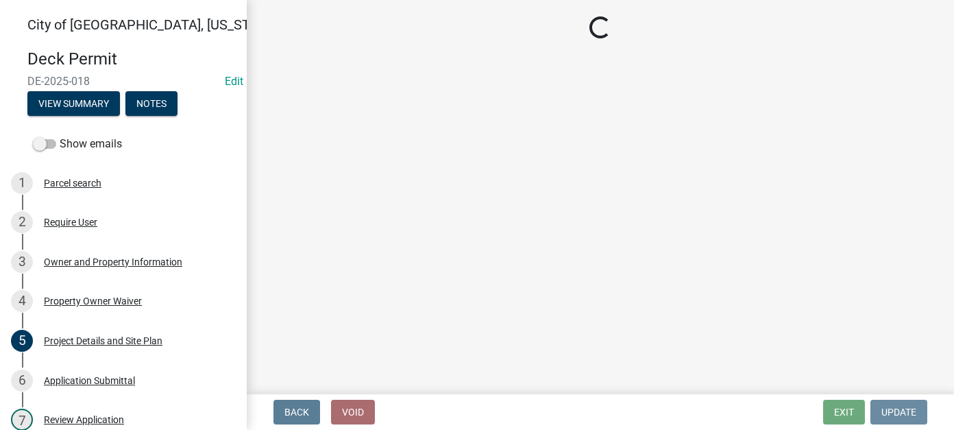
scroll to position [0, 0]
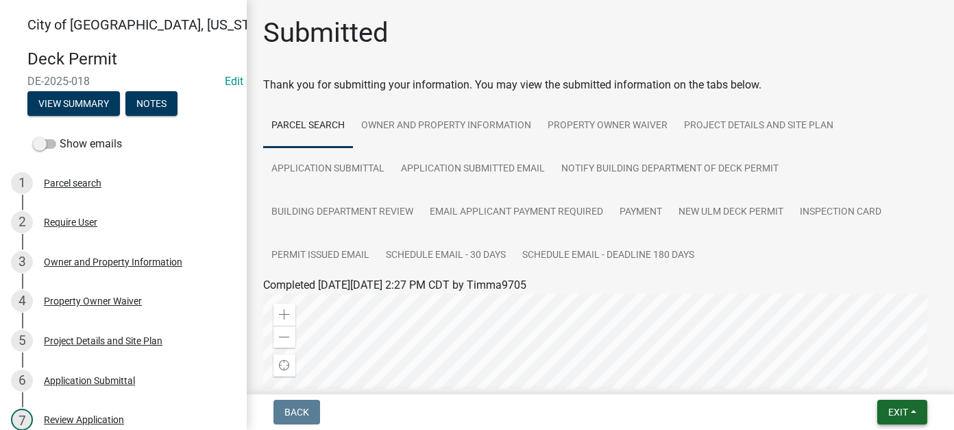
click at [911, 423] on button "Exit" at bounding box center [902, 412] width 50 height 25
click at [880, 386] on button "Save & Exit" at bounding box center [873, 376] width 110 height 33
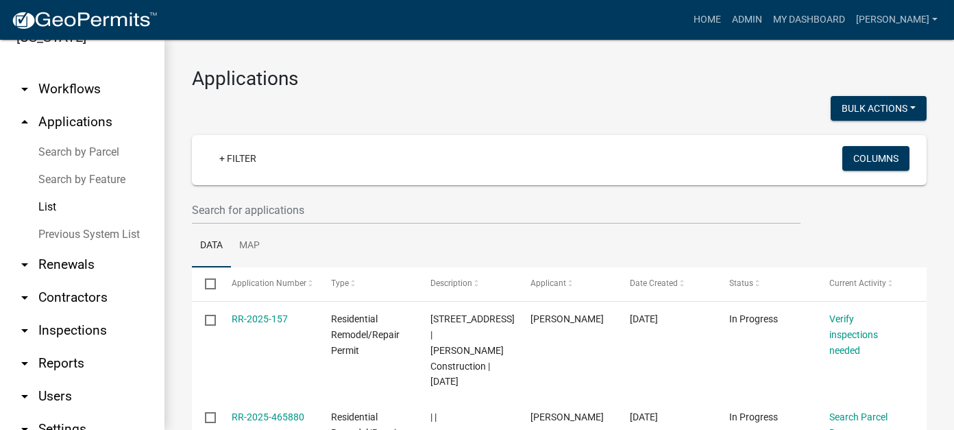
click at [90, 314] on link "arrow_drop_down Inspections" at bounding box center [82, 330] width 165 height 33
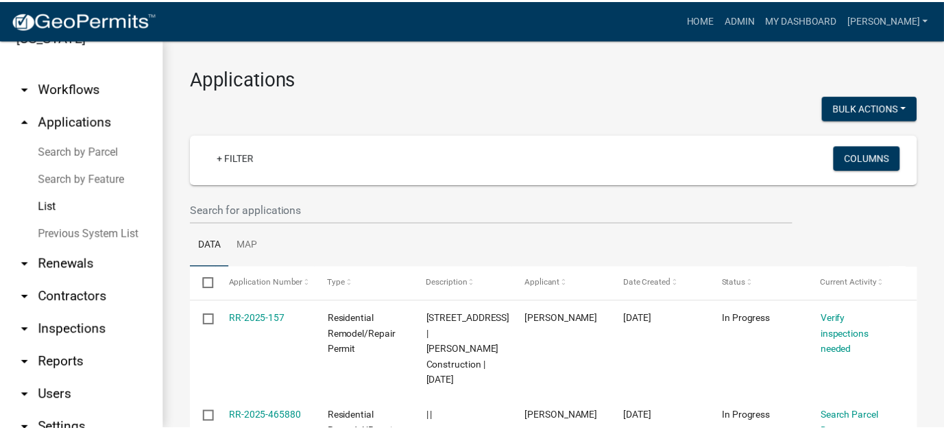
scroll to position [47, 0]
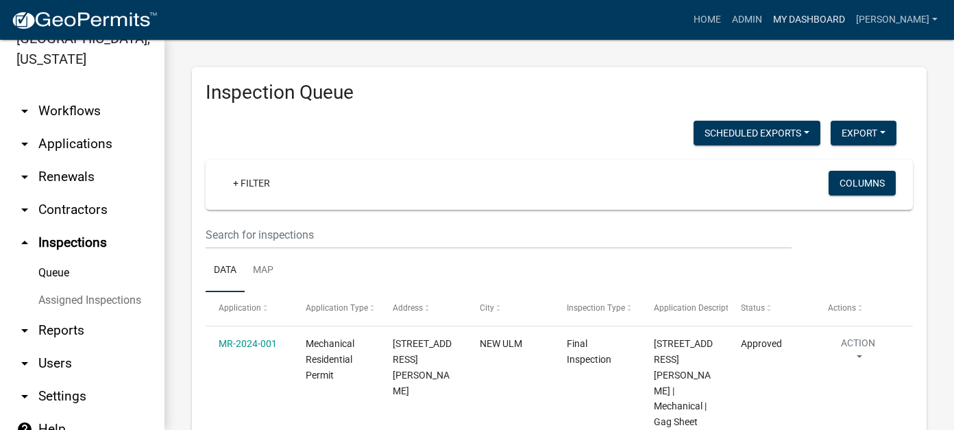
click at [838, 19] on link "My Dashboard" at bounding box center [809, 20] width 83 height 26
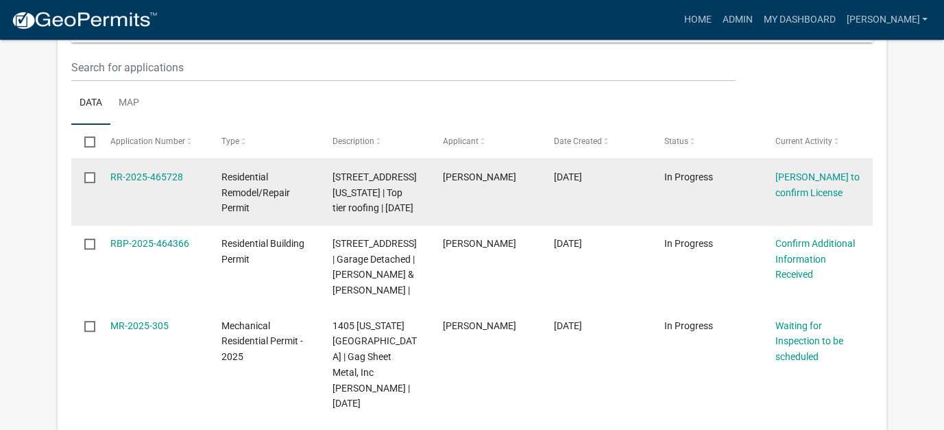
scroll to position [274, 0]
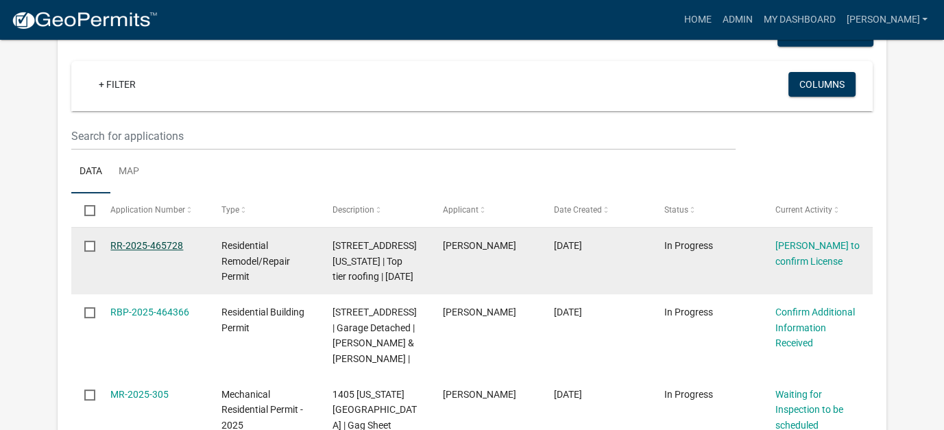
click at [136, 241] on link "RR-2025-465728" at bounding box center [146, 245] width 73 height 11
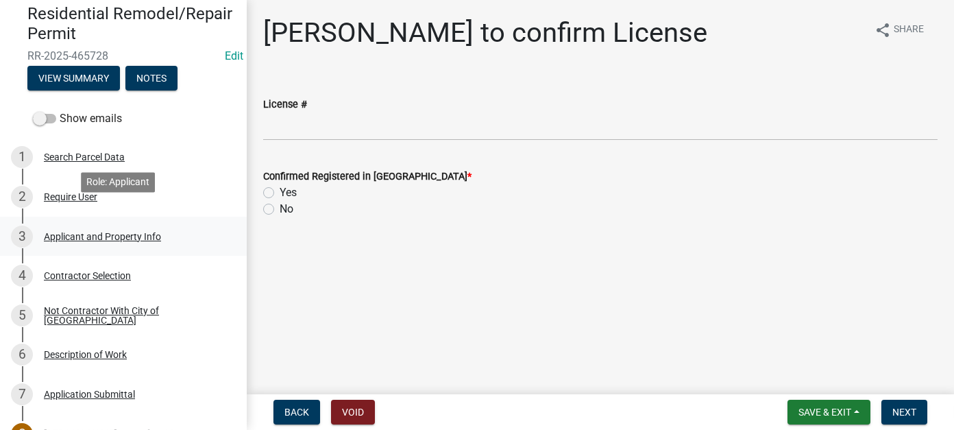
scroll to position [69, 0]
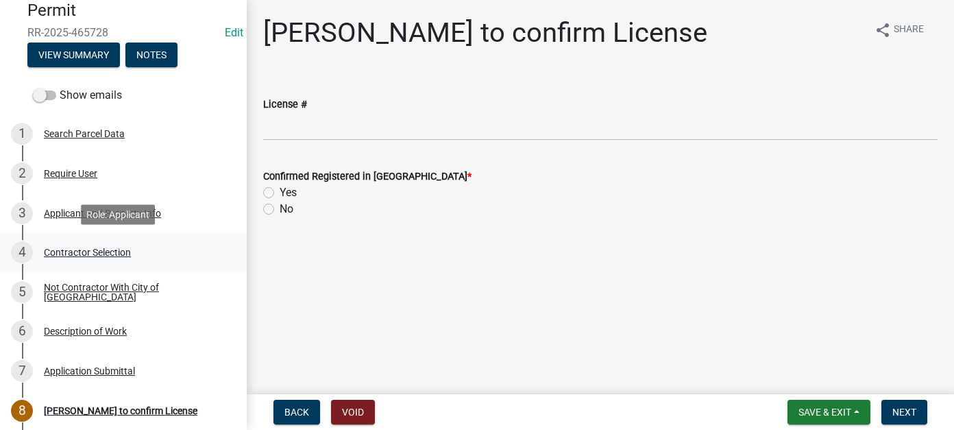
click at [119, 258] on div "4 Contractor Selection" at bounding box center [118, 252] width 214 height 22
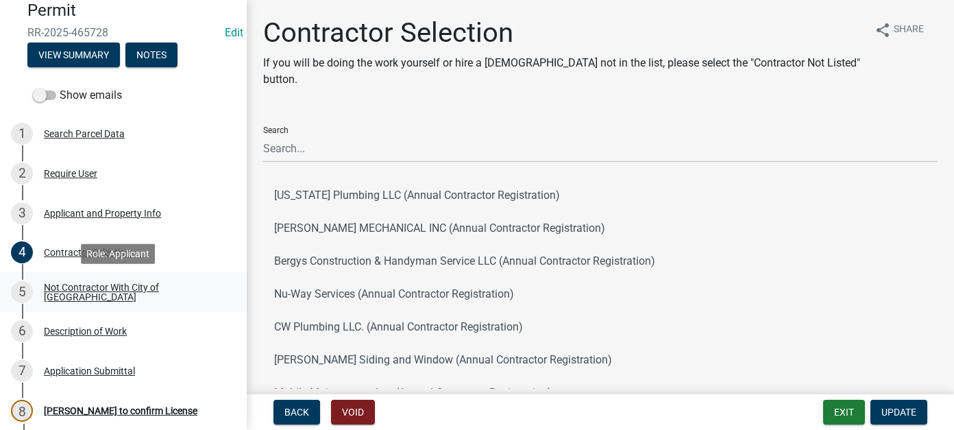
click at [68, 289] on div "Not Contractor With City of New Ulm" at bounding box center [134, 291] width 181 height 19
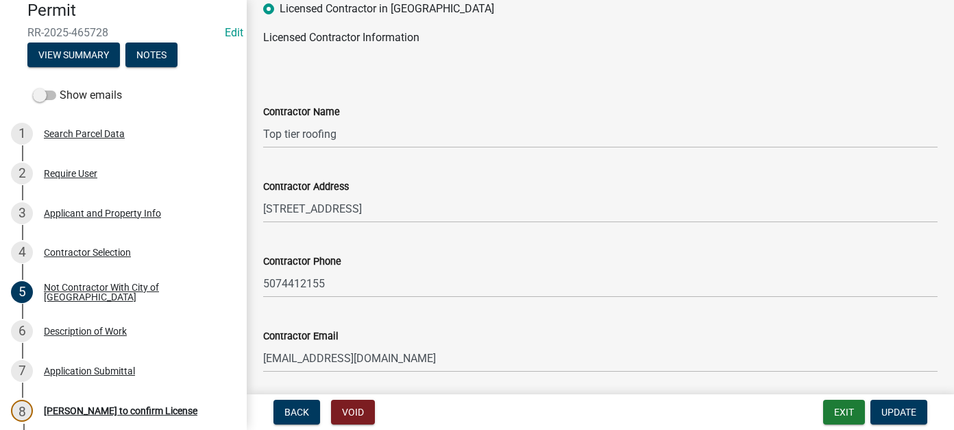
scroll to position [275, 0]
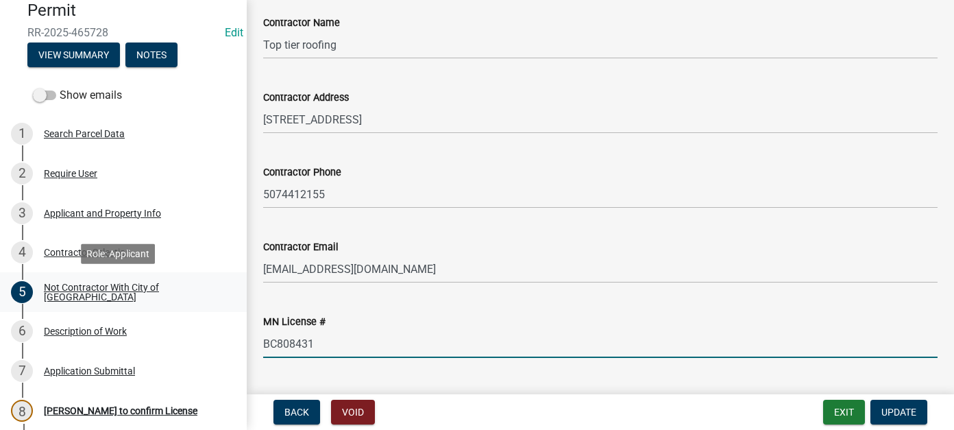
drag, startPoint x: 328, startPoint y: 315, endPoint x: 227, endPoint y: 310, distance: 100.9
click at [227, 310] on div "City of New Ulm, Minnesota Residential Remodel/Repair Permit RR-2025-465728 Edi…" at bounding box center [477, 215] width 954 height 430
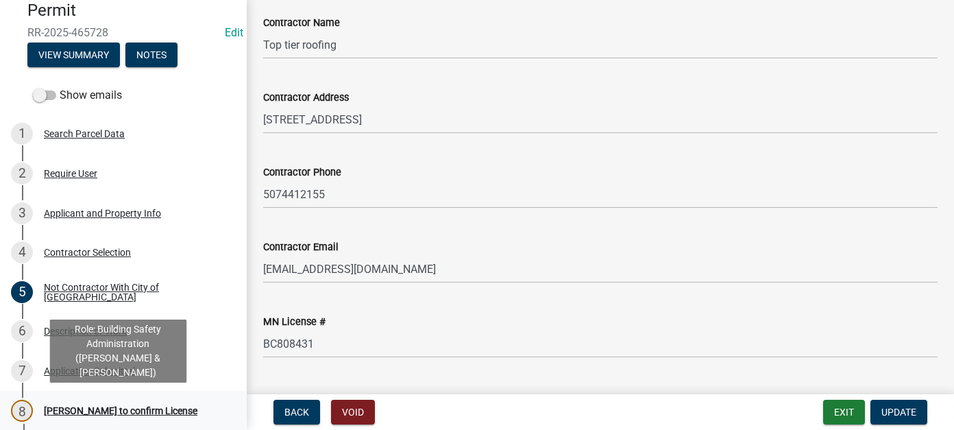
click at [99, 407] on div "[PERSON_NAME] to confirm License" at bounding box center [121, 411] width 154 height 10
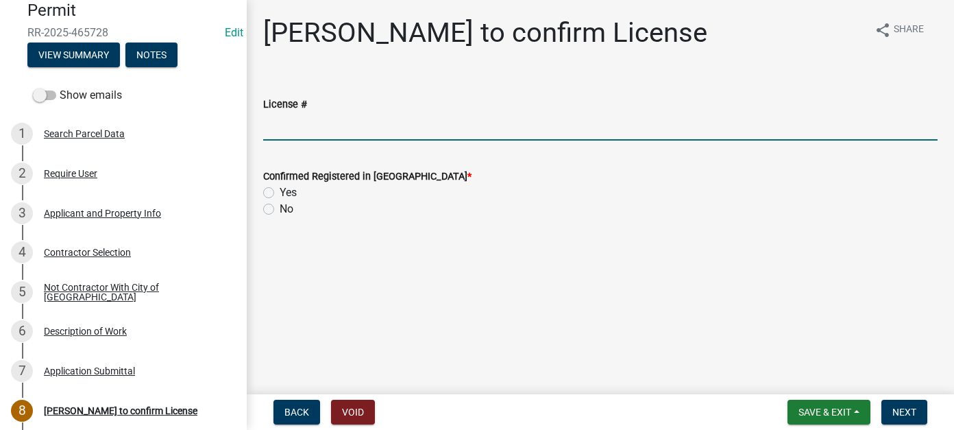
click at [385, 130] on input "License #" at bounding box center [600, 126] width 675 height 28
paste input "BC808431"
type input "BC808431"
click at [280, 189] on label "Yes" at bounding box center [288, 192] width 17 height 16
click at [280, 189] on input "Yes" at bounding box center [284, 188] width 9 height 9
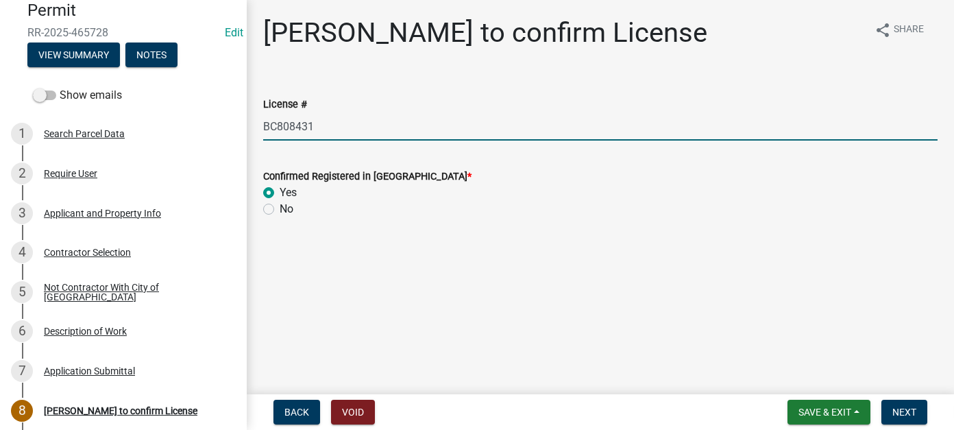
radio input "true"
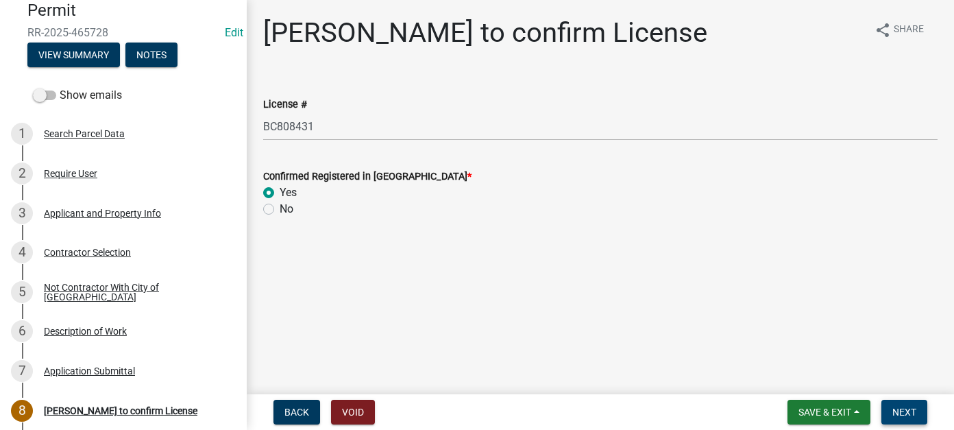
click at [909, 415] on span "Next" at bounding box center [905, 412] width 24 height 11
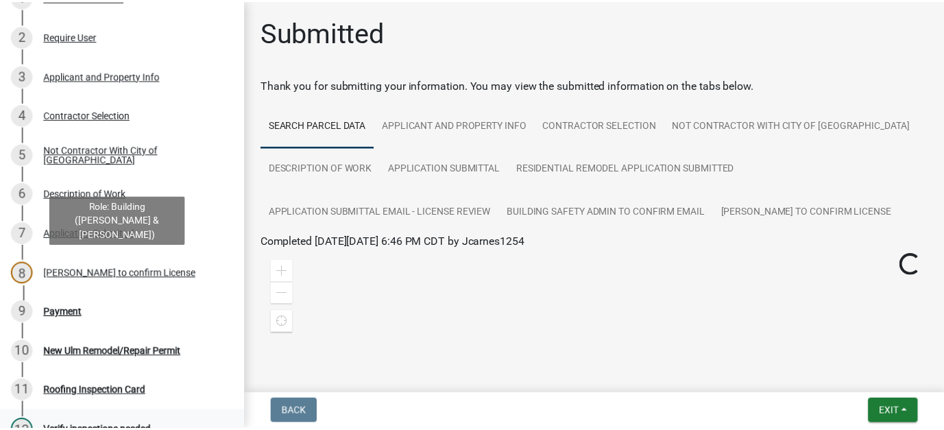
scroll to position [363, 0]
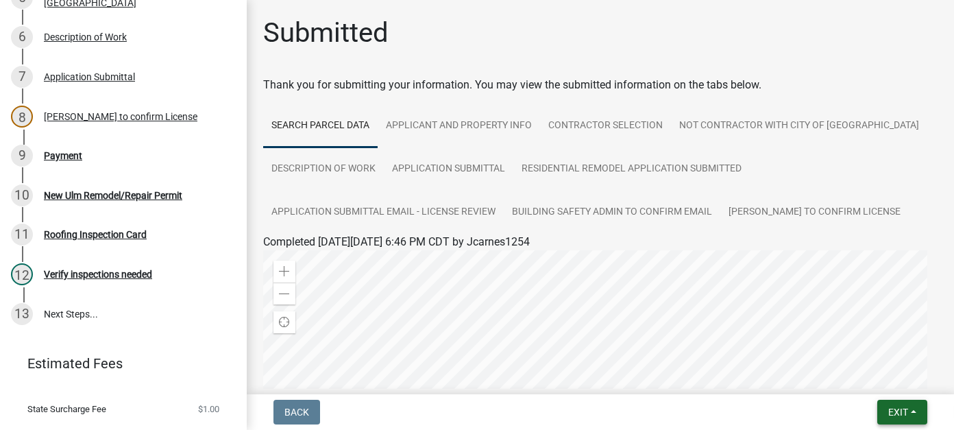
click at [897, 415] on span "Exit" at bounding box center [898, 412] width 20 height 11
click at [867, 376] on button "Save & Exit" at bounding box center [873, 376] width 110 height 33
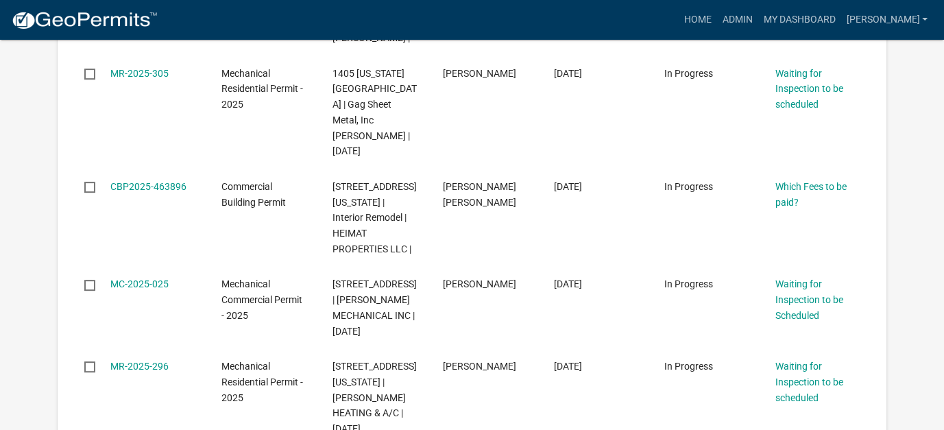
scroll to position [548, 0]
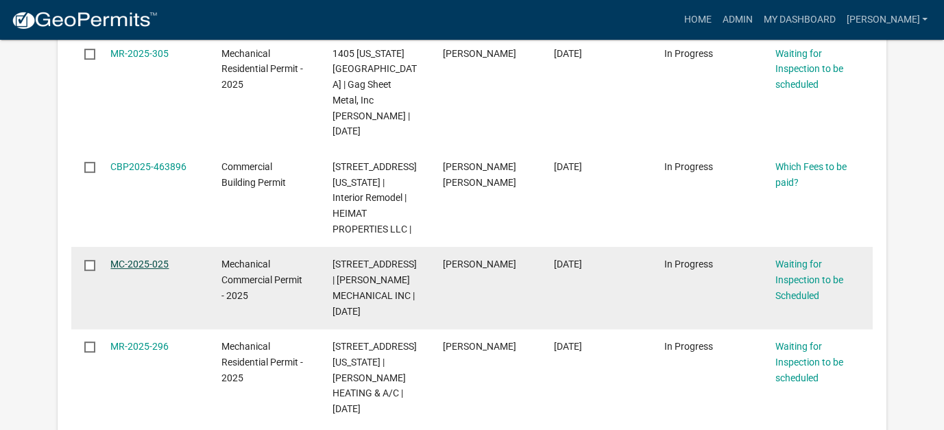
click at [156, 258] on link "MC-2025-025" at bounding box center [139, 263] width 58 height 11
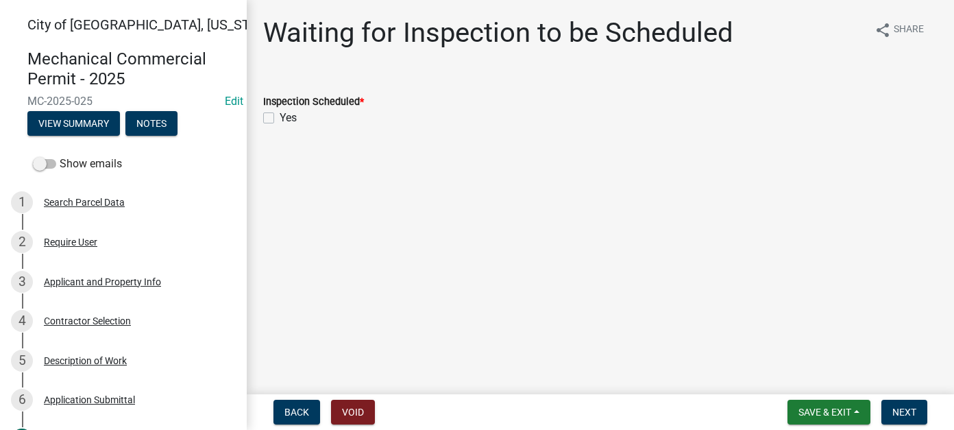
click at [104, 204] on div "Search Parcel Data" at bounding box center [84, 202] width 81 height 10
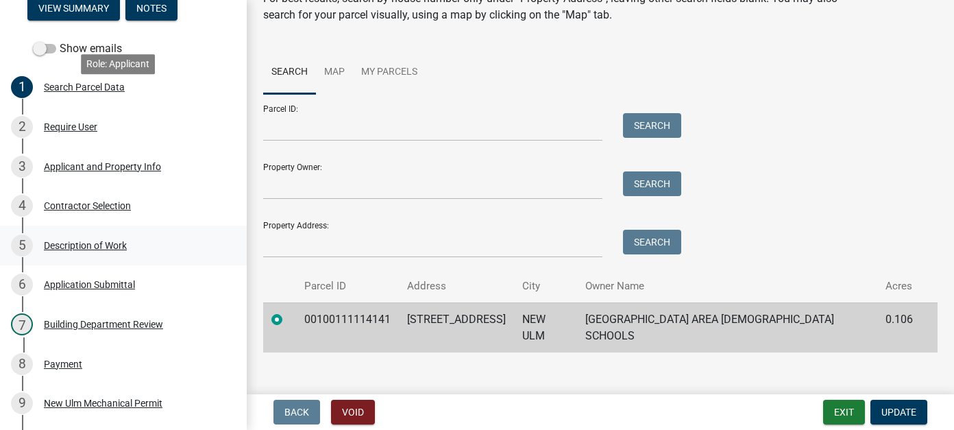
scroll to position [343, 0]
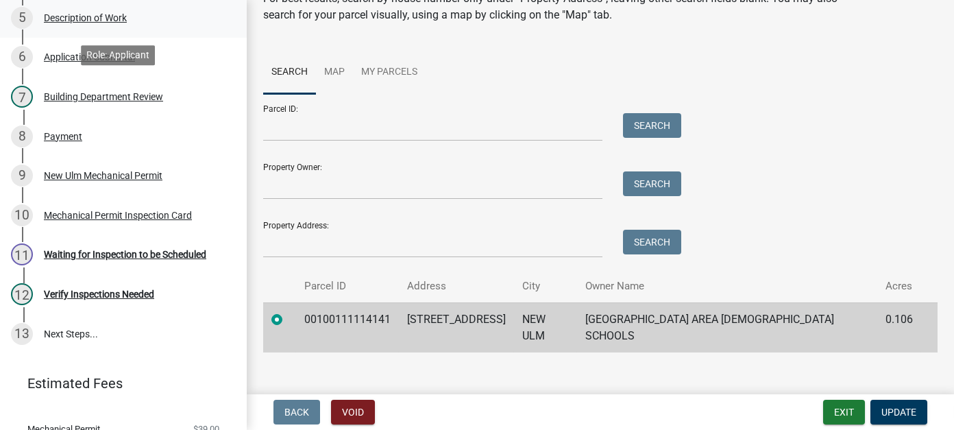
click at [93, 19] on div "Description of Work" at bounding box center [85, 18] width 83 height 10
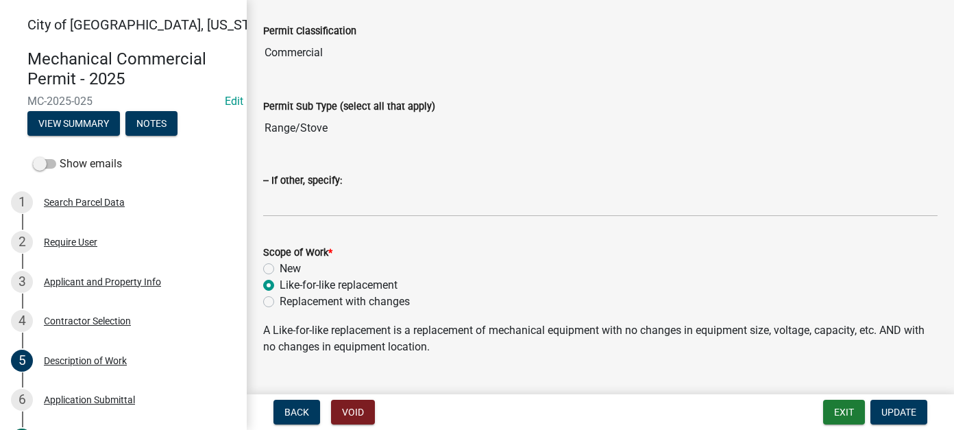
scroll to position [195, 0]
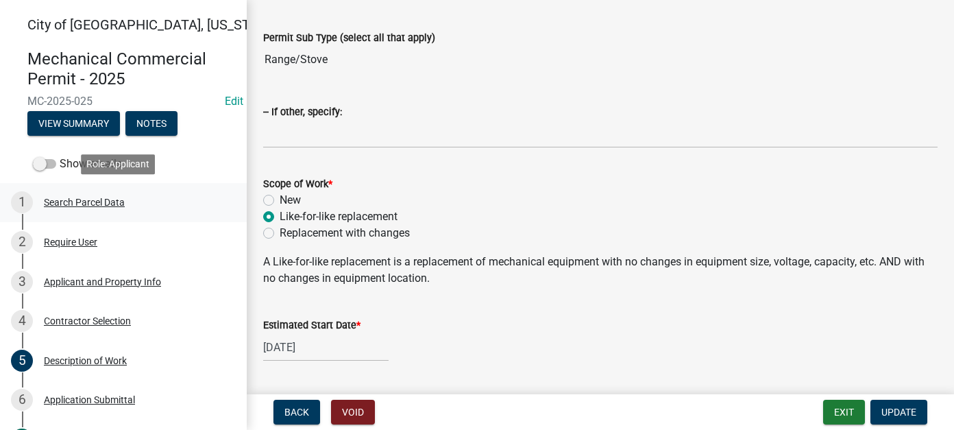
click at [84, 195] on div "1 Search Parcel Data" at bounding box center [118, 202] width 214 height 22
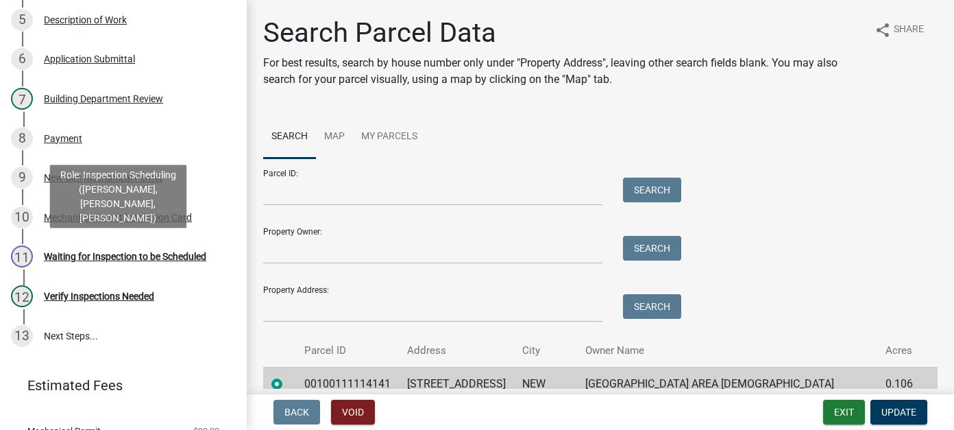
scroll to position [343, 0]
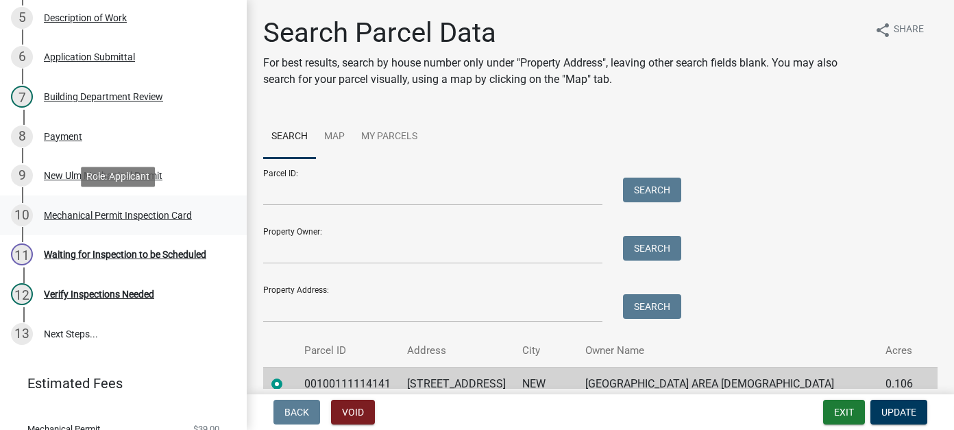
click at [73, 204] on div "10 Mechanical Permit Inspection Card" at bounding box center [118, 215] width 214 height 22
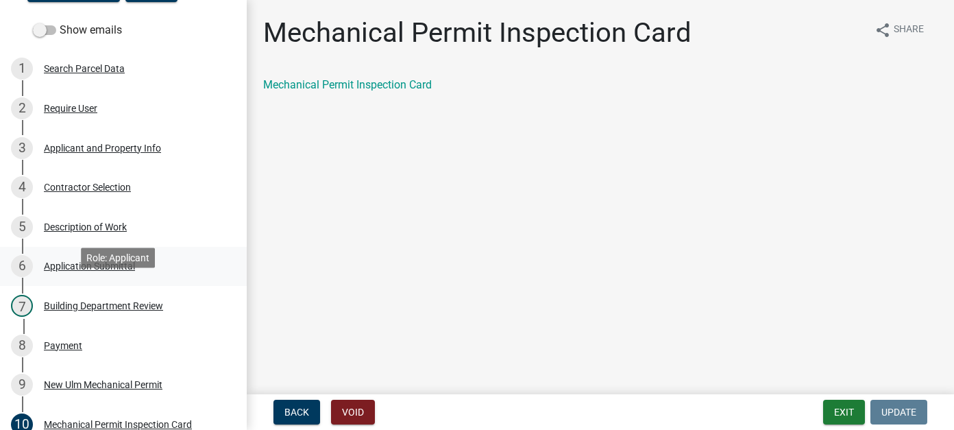
scroll to position [0, 0]
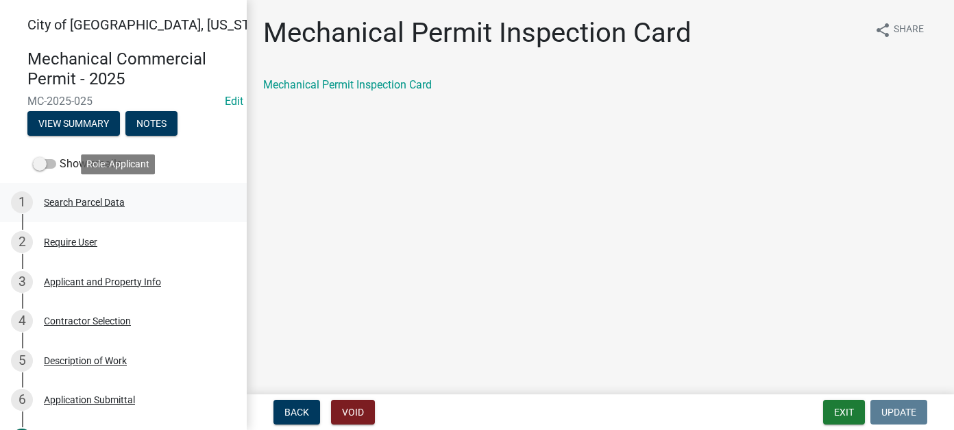
click at [77, 201] on div "Search Parcel Data" at bounding box center [84, 202] width 81 height 10
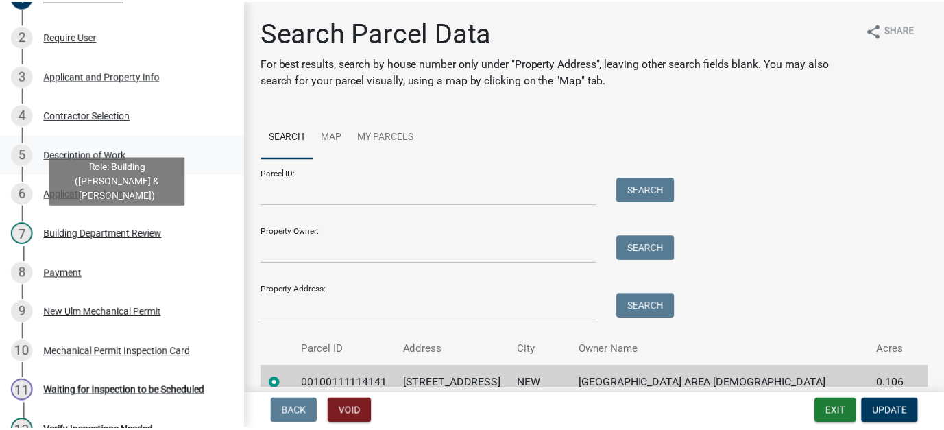
scroll to position [274, 0]
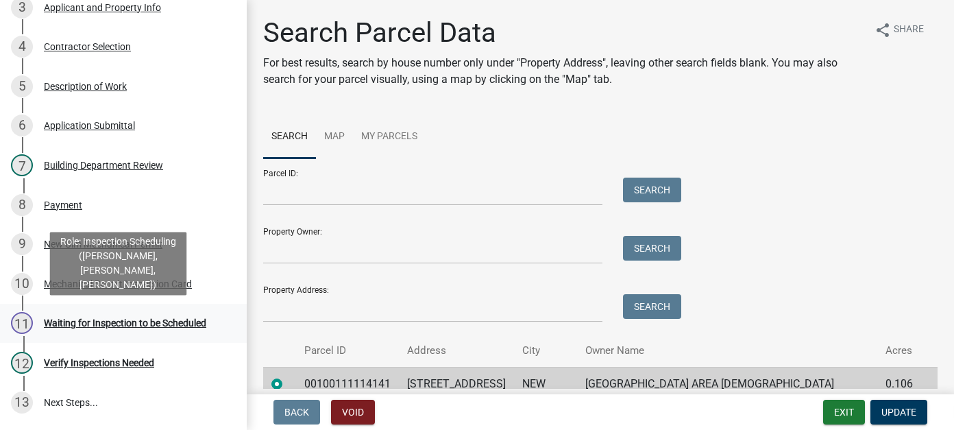
click at [163, 330] on div "11 Waiting for Inspection to be Scheduled" at bounding box center [118, 323] width 214 height 22
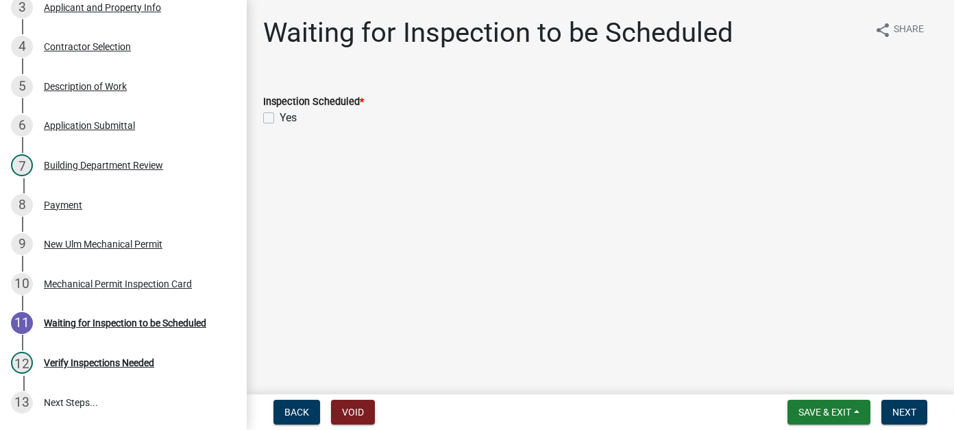
click at [280, 117] on label "Yes" at bounding box center [288, 118] width 17 height 16
click at [280, 117] on input "Yes" at bounding box center [284, 114] width 9 height 9
checkbox input "true"
click at [906, 409] on span "Next" at bounding box center [905, 412] width 24 height 11
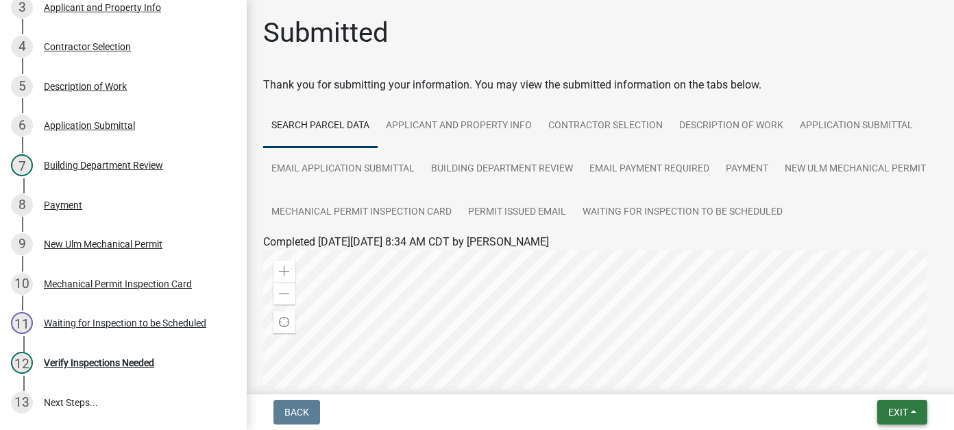
click at [903, 409] on span "Exit" at bounding box center [898, 412] width 20 height 11
click at [888, 384] on button "Save & Exit" at bounding box center [873, 376] width 110 height 33
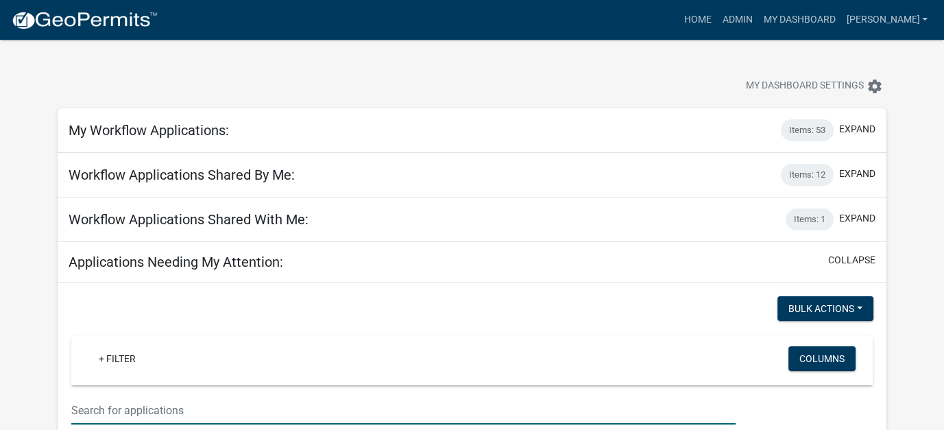
click at [145, 412] on input "text" at bounding box center [403, 410] width 664 height 28
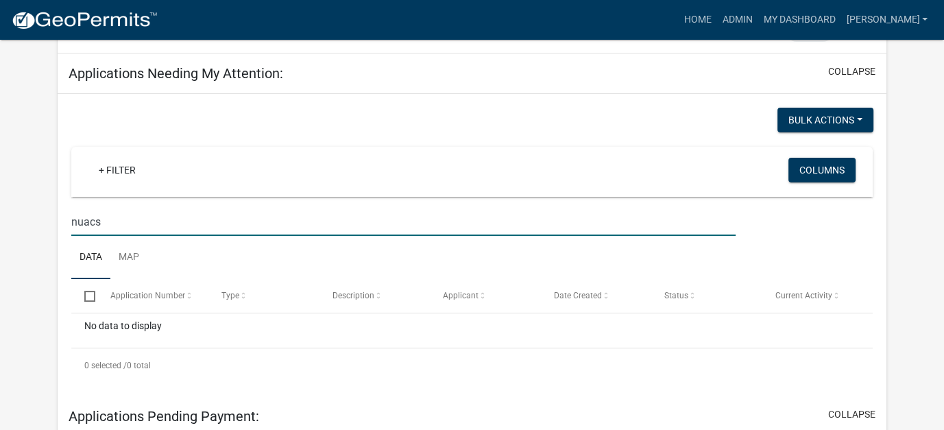
scroll to position [69, 0]
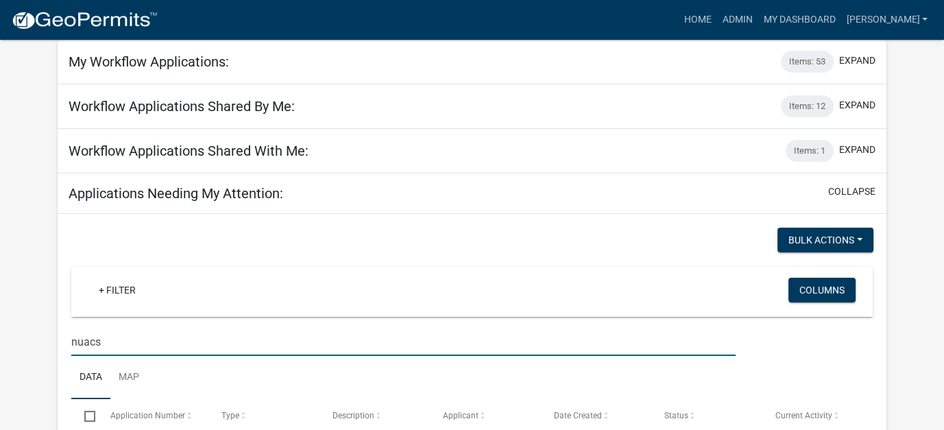
drag, startPoint x: 112, startPoint y: 343, endPoint x: 32, endPoint y: 336, distance: 80.5
type input "stuffert"
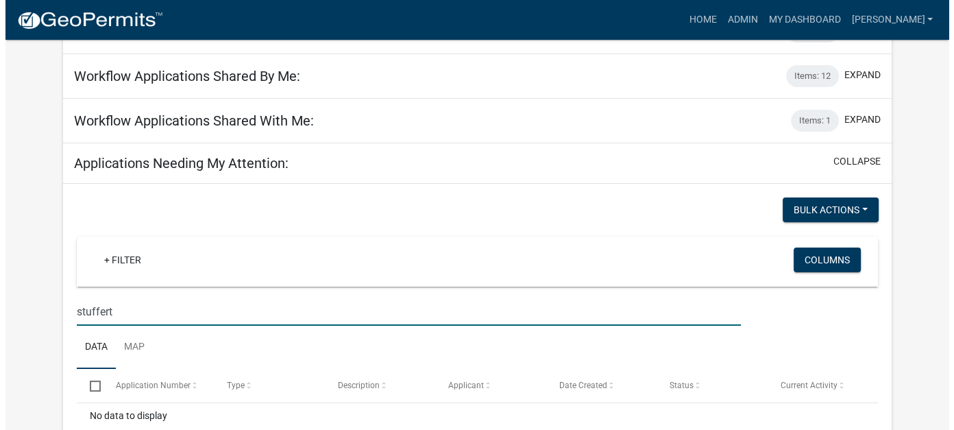
scroll to position [0, 0]
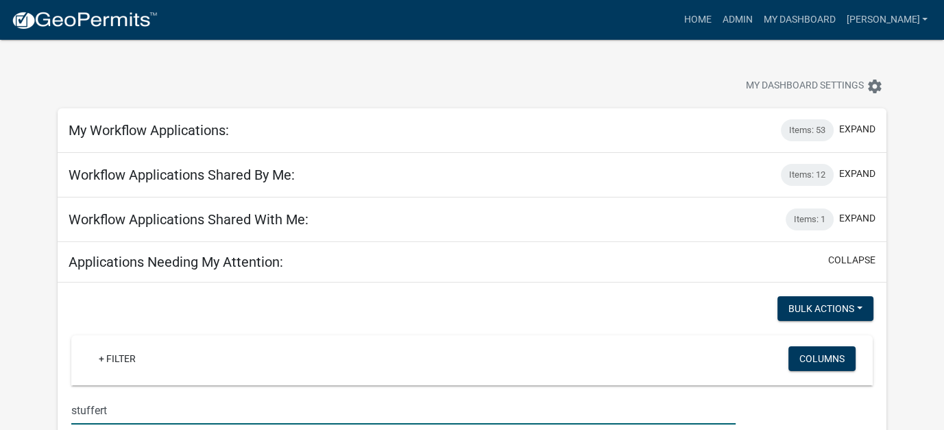
drag, startPoint x: 114, startPoint y: 409, endPoint x: 39, endPoint y: 407, distance: 75.5
click at [757, 18] on link "Admin" at bounding box center [736, 20] width 41 height 26
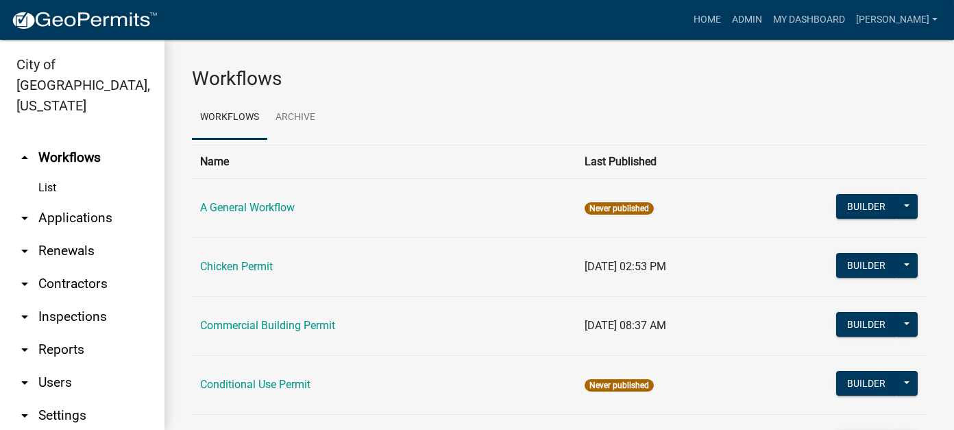
click at [76, 206] on link "arrow_drop_down Applications" at bounding box center [82, 218] width 165 height 33
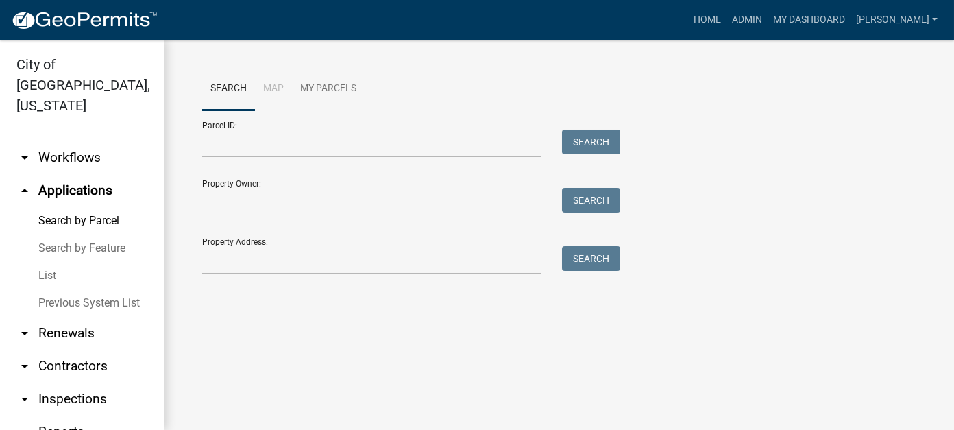
click at [50, 262] on link "List" at bounding box center [82, 275] width 165 height 27
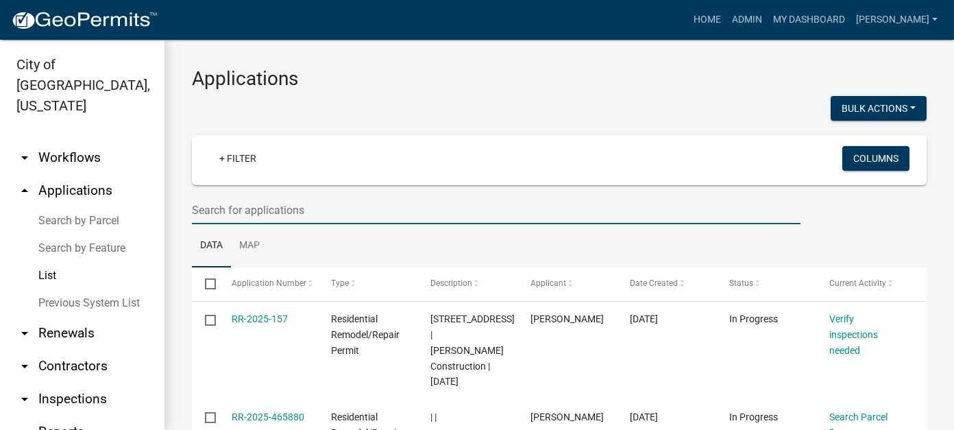
click at [272, 213] on input "text" at bounding box center [496, 210] width 609 height 28
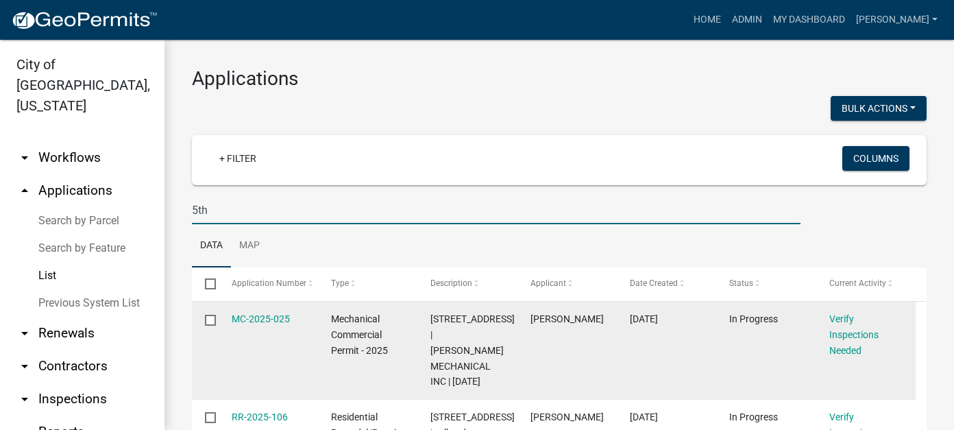
type input "5th"
click at [271, 312] on div "MC-2025-025" at bounding box center [268, 319] width 73 height 16
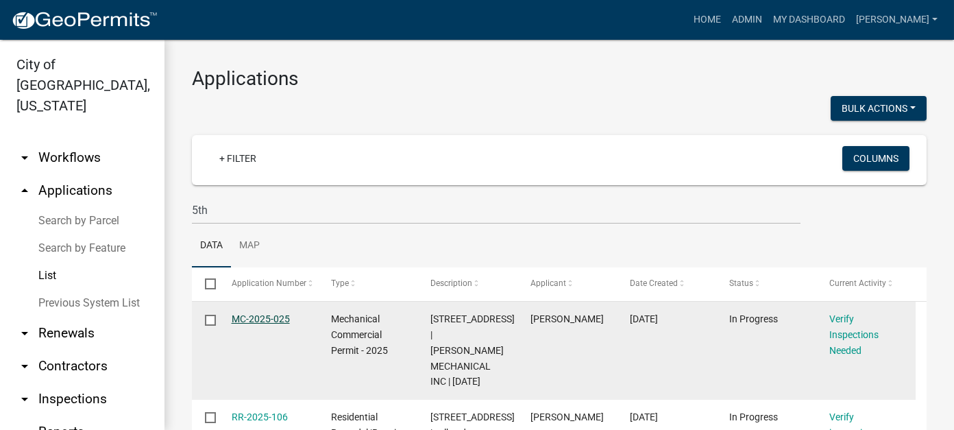
click at [270, 317] on link "MC-2025-025" at bounding box center [261, 318] width 58 height 11
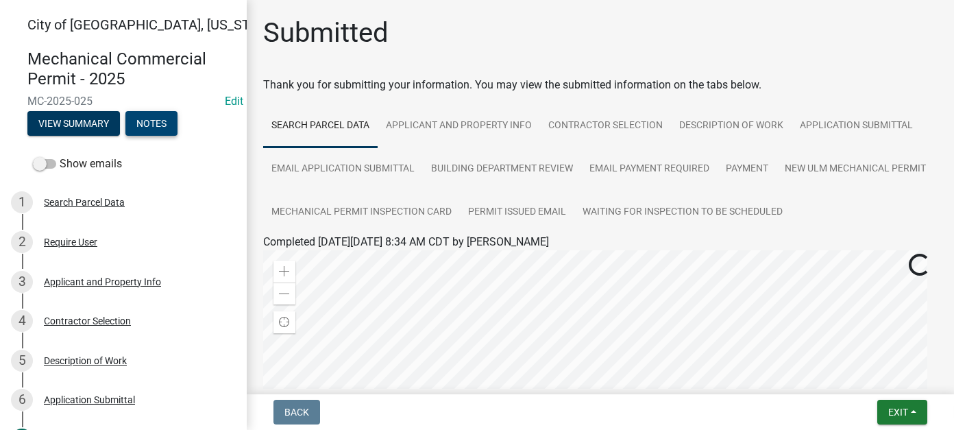
click at [165, 133] on button "Notes" at bounding box center [151, 123] width 52 height 25
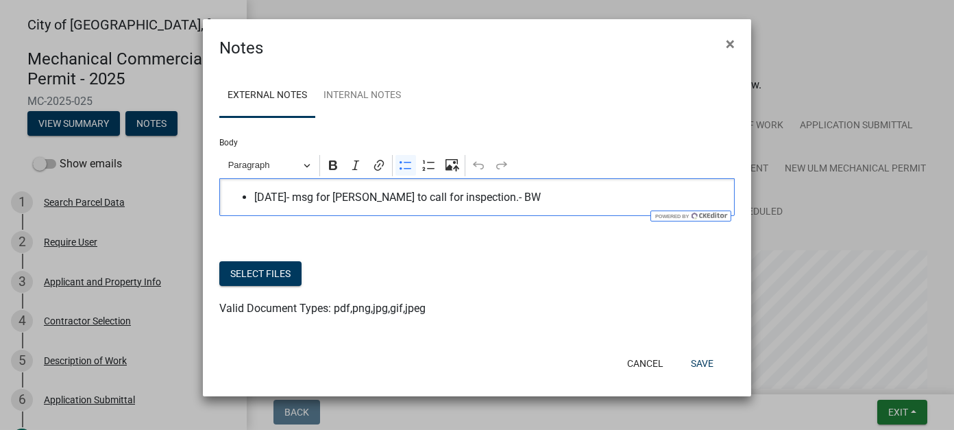
click at [544, 200] on span "8/18/25- msg for Erica to call for inspection.- BW" at bounding box center [491, 197] width 474 height 16
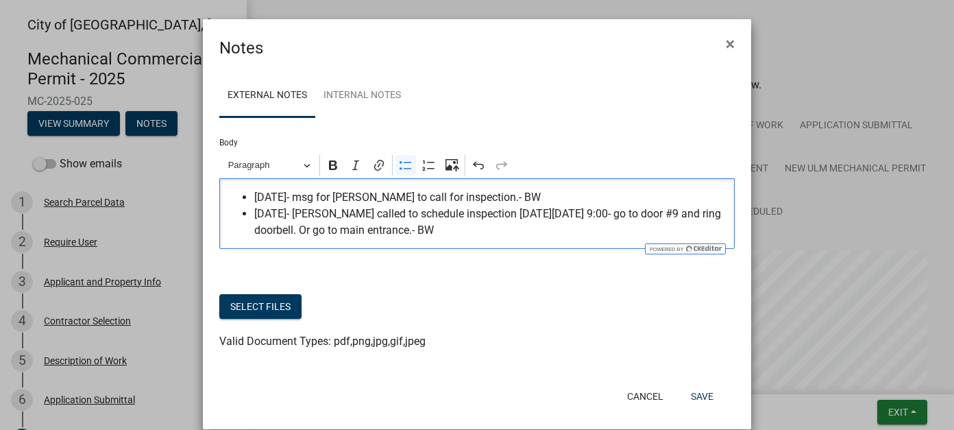
click at [394, 213] on span "8/19/25- Nate Struffert called to schedule inspection on Monday, 8/25/25 at 9:0…" at bounding box center [491, 222] width 474 height 33
click at [717, 398] on button "Save" at bounding box center [702, 396] width 45 height 25
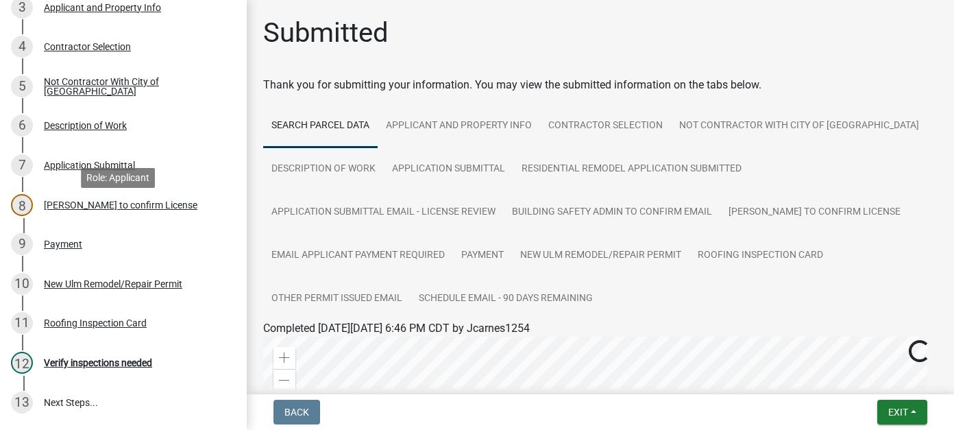
scroll to position [343, 0]
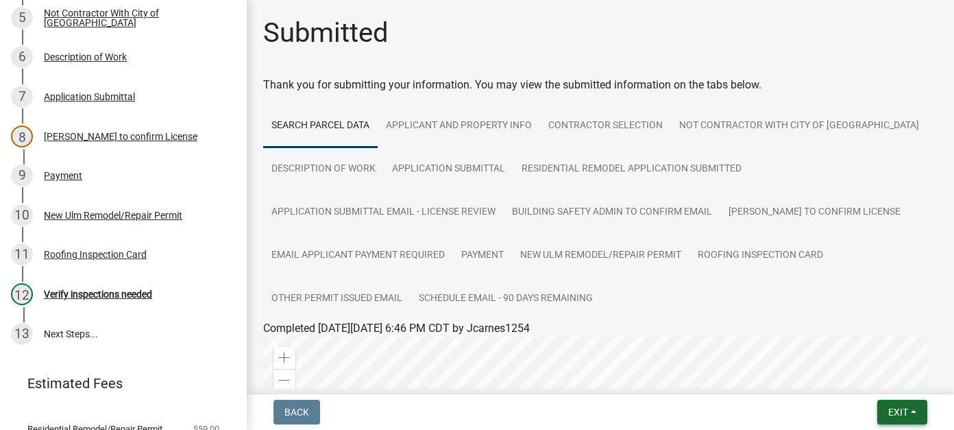
click at [897, 407] on span "Exit" at bounding box center [898, 412] width 20 height 11
click at [893, 382] on button "Save & Exit" at bounding box center [873, 376] width 110 height 33
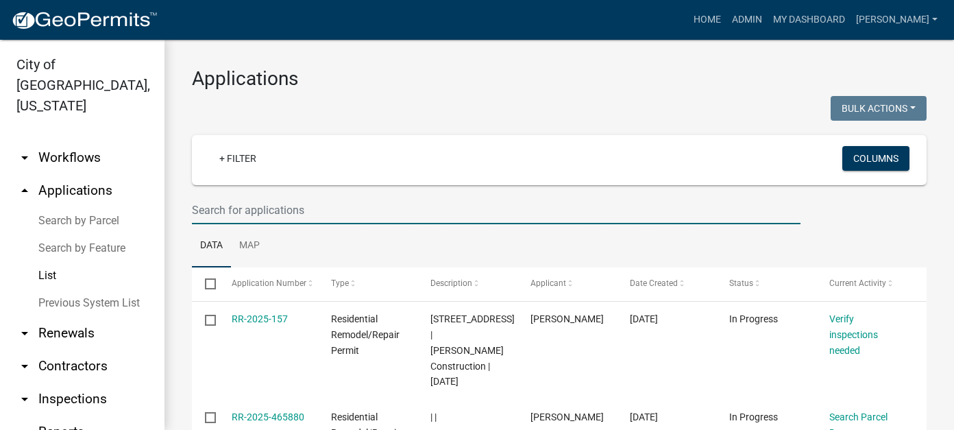
click at [289, 208] on input "text" at bounding box center [496, 210] width 609 height 28
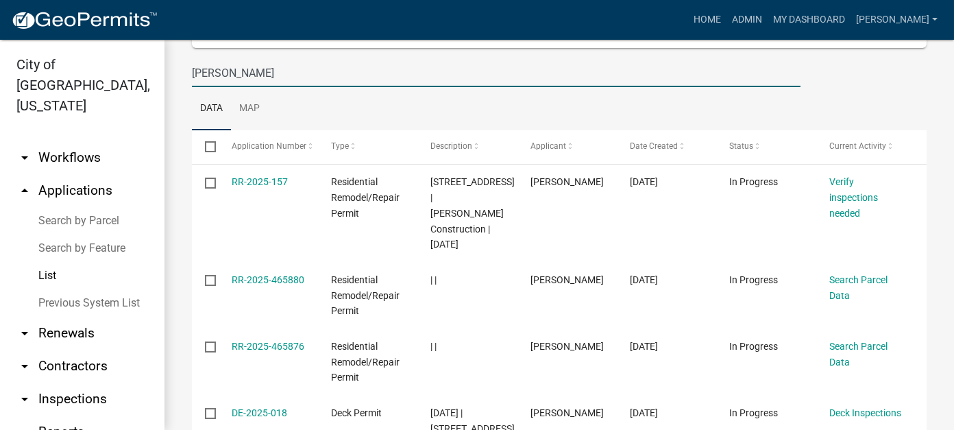
scroll to position [206, 0]
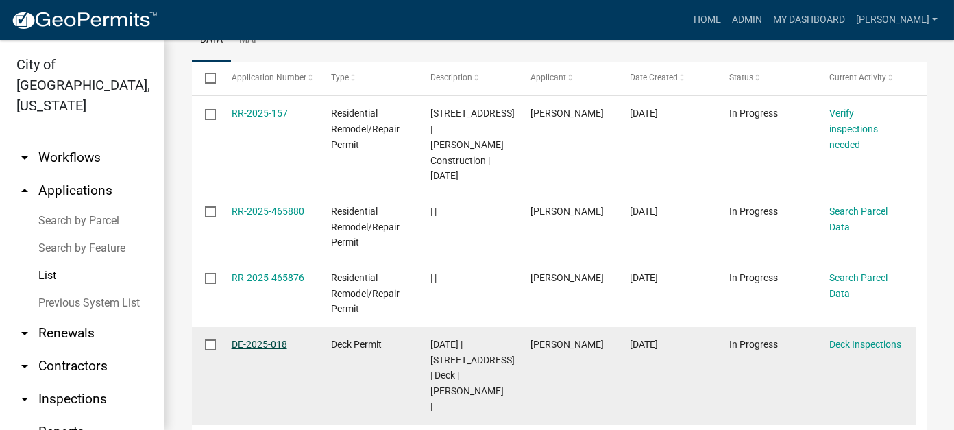
type input "tim"
click at [254, 339] on link "DE-2025-018" at bounding box center [260, 344] width 56 height 11
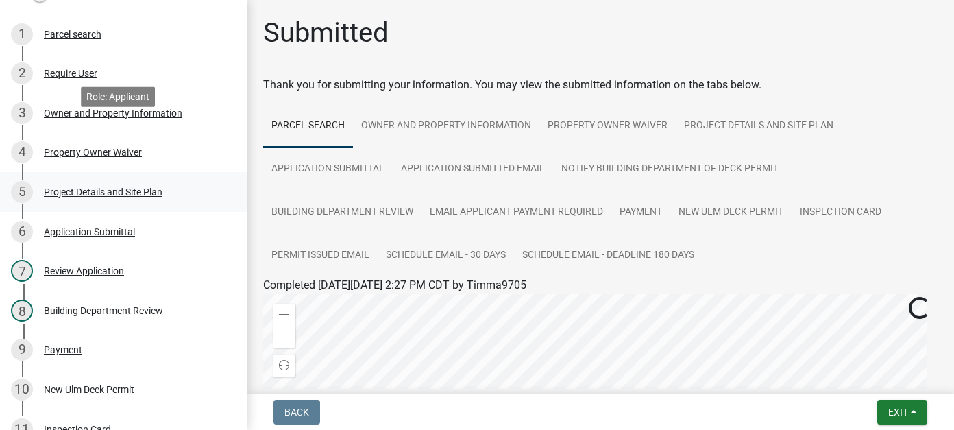
scroll to position [206, 0]
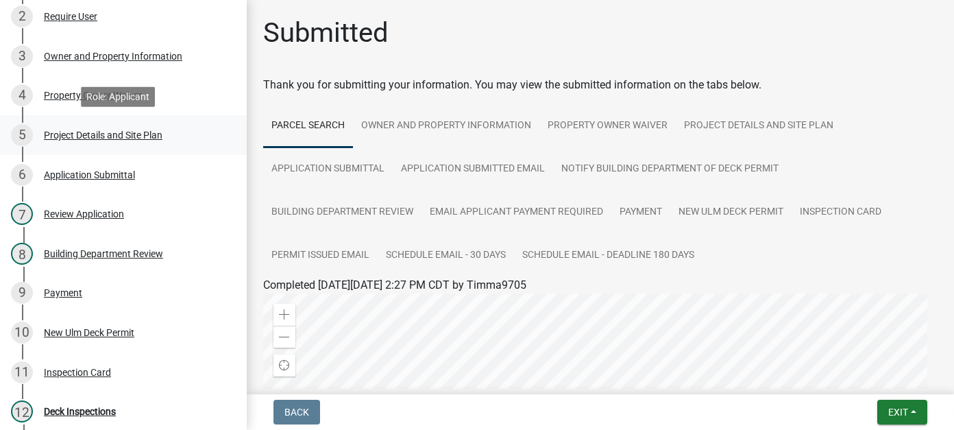
click at [122, 135] on div "Project Details and Site Plan" at bounding box center [103, 135] width 119 height 10
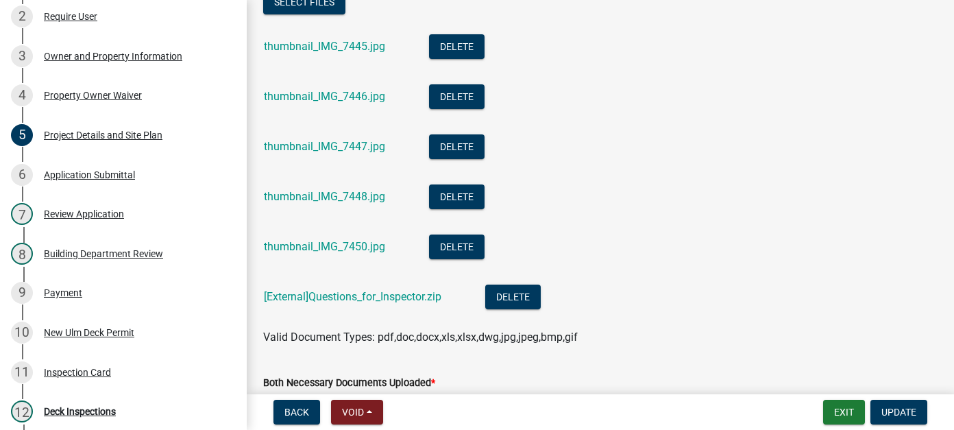
scroll to position [1196, 0]
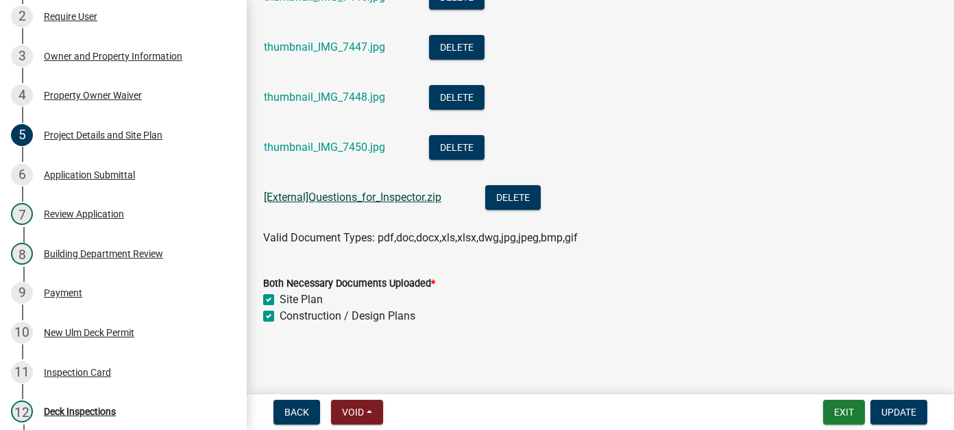
click at [416, 193] on aQuestions_for_Inspector_2ddeef94-2bde-4113-aeb9-59cd96d79b52 "[External]Questions_for_Inspector.zip" at bounding box center [353, 197] width 178 height 13
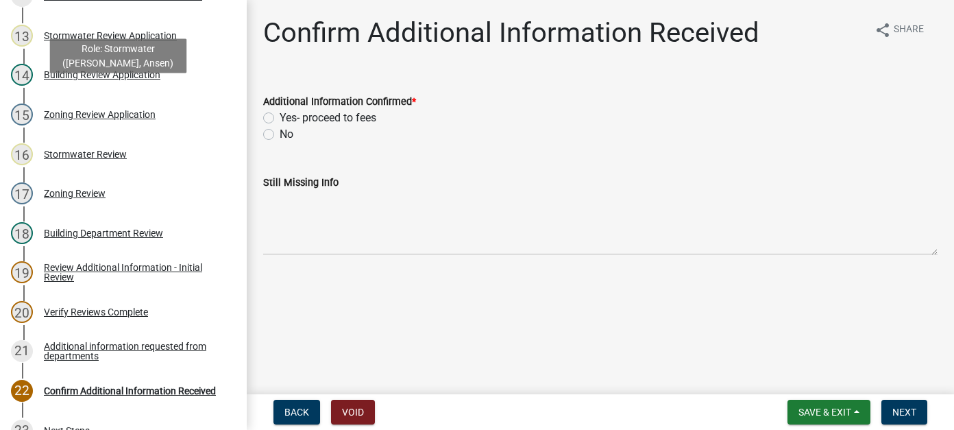
scroll to position [685, 0]
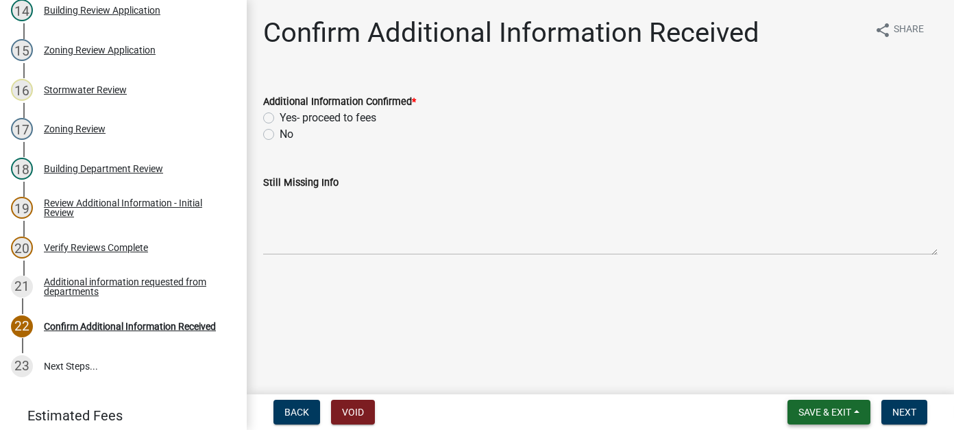
click at [804, 407] on span "Save & Exit" at bounding box center [825, 412] width 53 height 11
click at [800, 380] on button "Save & Exit" at bounding box center [816, 376] width 110 height 33
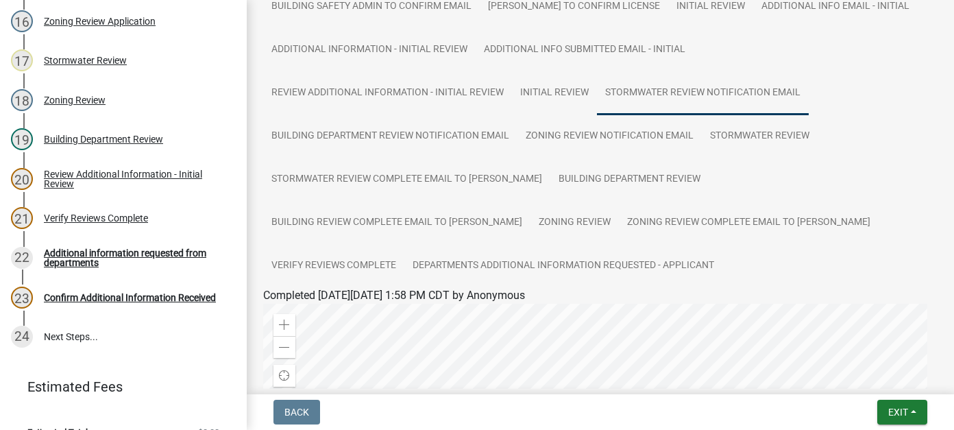
scroll to position [137, 0]
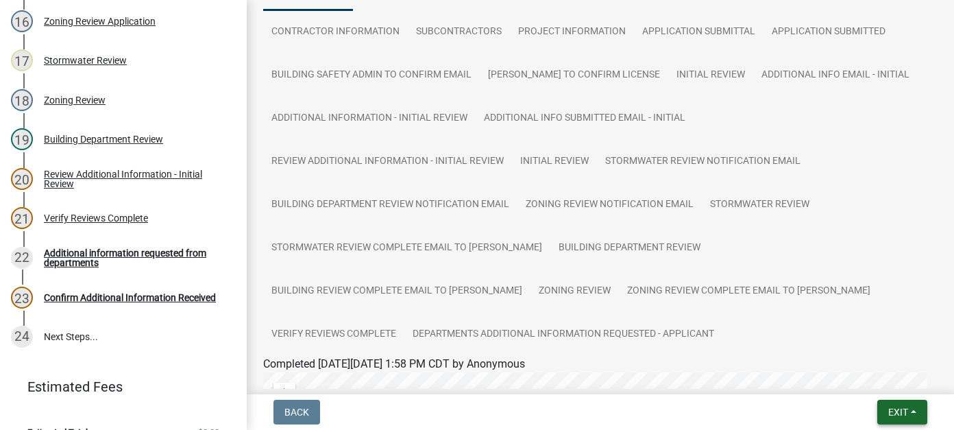
click at [890, 413] on span "Exit" at bounding box center [898, 412] width 20 height 11
click at [881, 385] on button "Save & Exit" at bounding box center [873, 376] width 110 height 33
